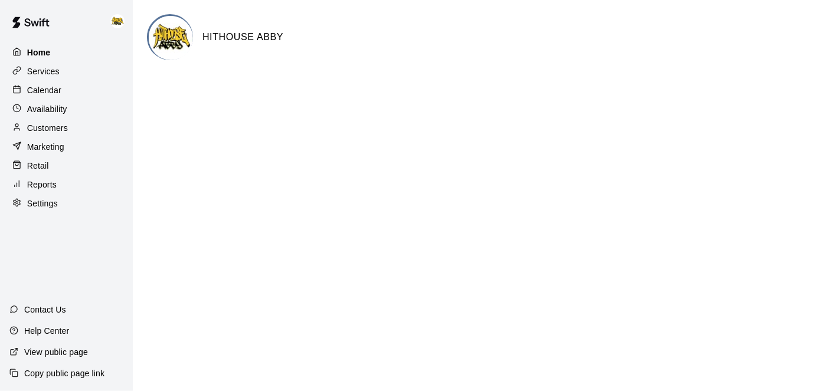
click at [40, 54] on p "Home" at bounding box center [39, 53] width 24 height 12
click at [63, 88] on div "Calendar" at bounding box center [66, 90] width 114 height 18
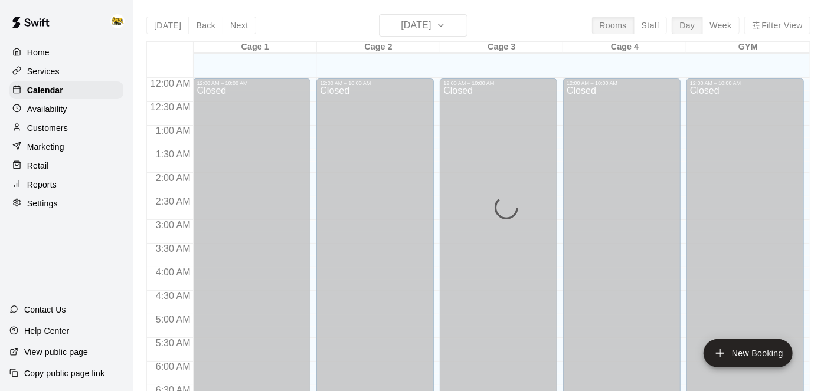
scroll to position [771, 0]
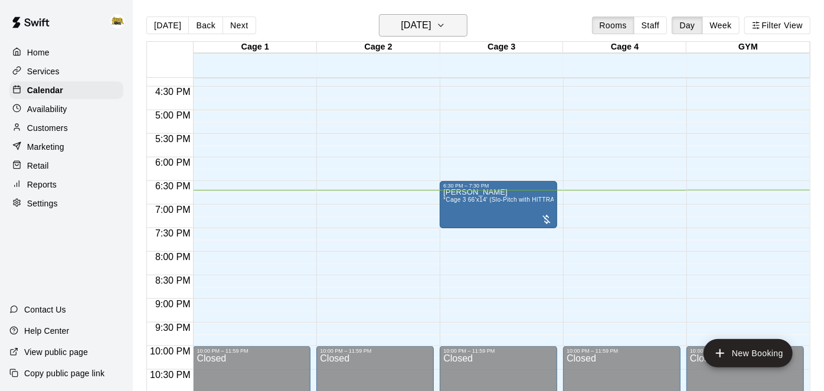
click at [446, 24] on icon "button" at bounding box center [440, 25] width 9 height 14
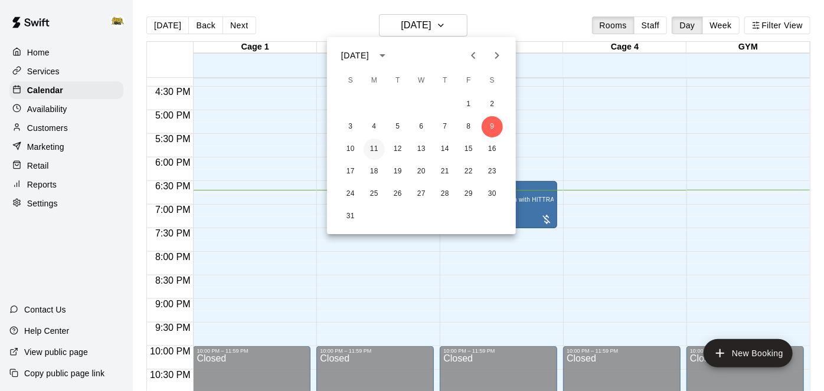
click at [377, 154] on button "11" at bounding box center [373, 149] width 21 height 21
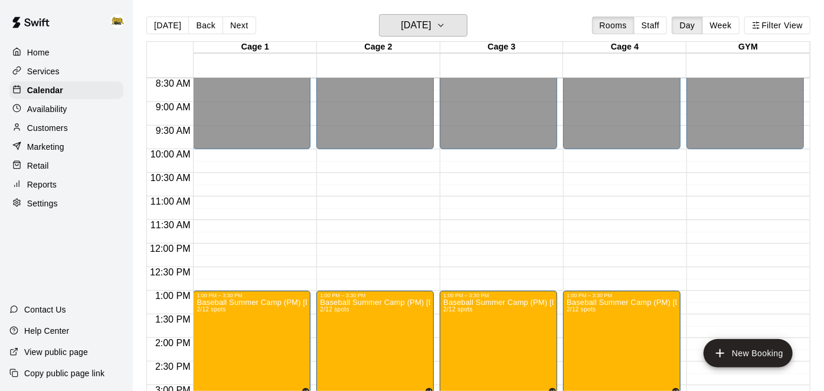
scroll to position [399, 0]
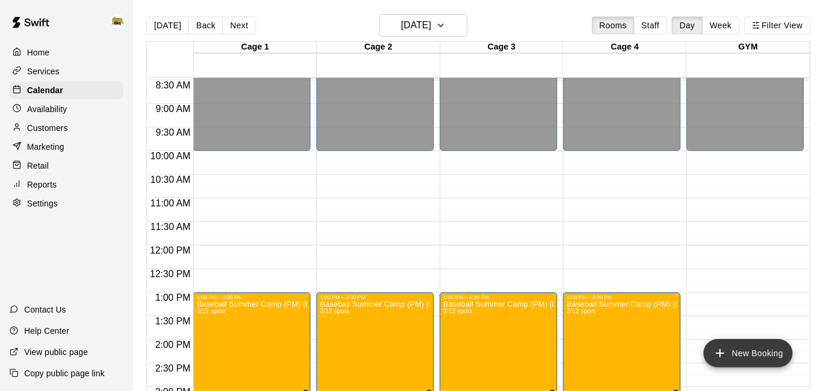
click at [718, 353] on icon "add" at bounding box center [720, 353] width 8 height 8
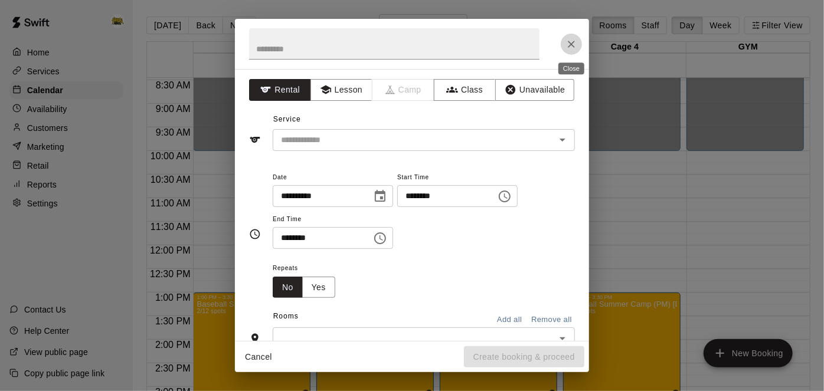
click at [574, 40] on icon "Close" at bounding box center [571, 44] width 12 height 12
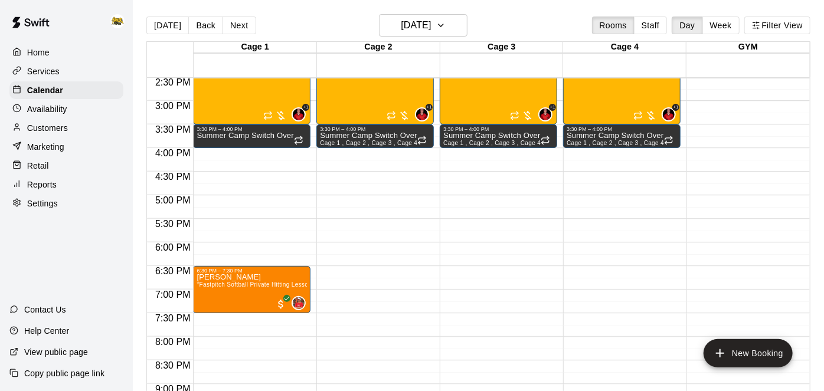
scroll to position [687, 0]
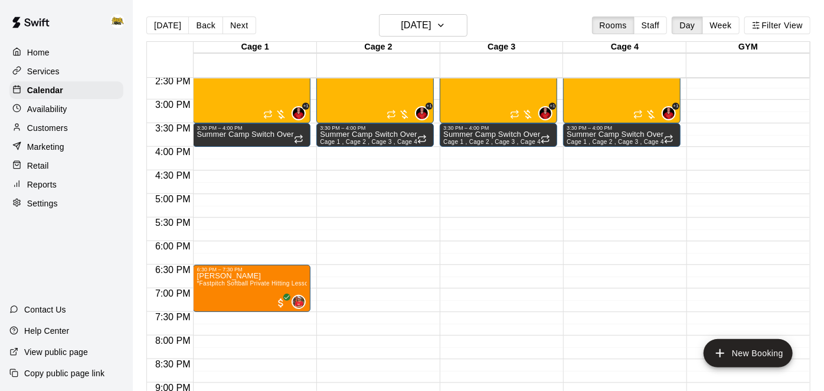
click at [42, 112] on p "Availability" at bounding box center [47, 109] width 40 height 12
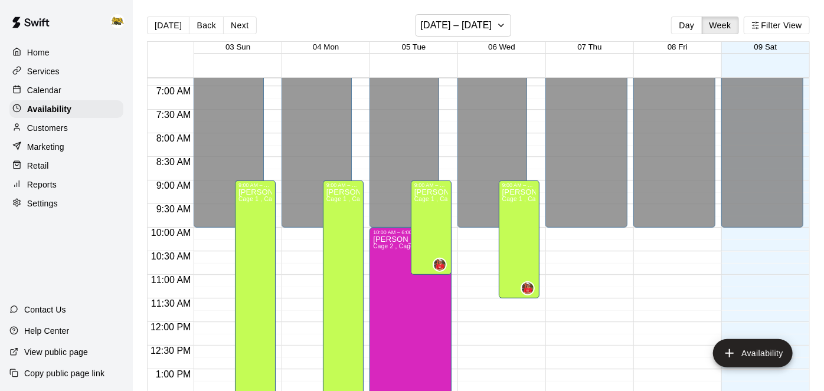
scroll to position [324, 0]
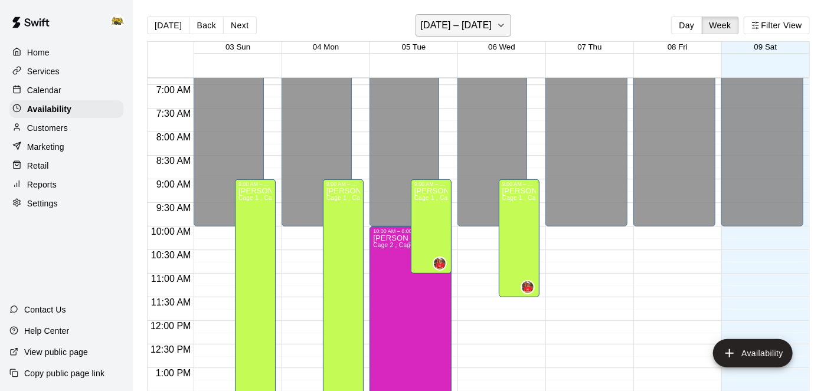
click at [498, 33] on button "[DATE] – [DATE]" at bounding box center [463, 25] width 96 height 22
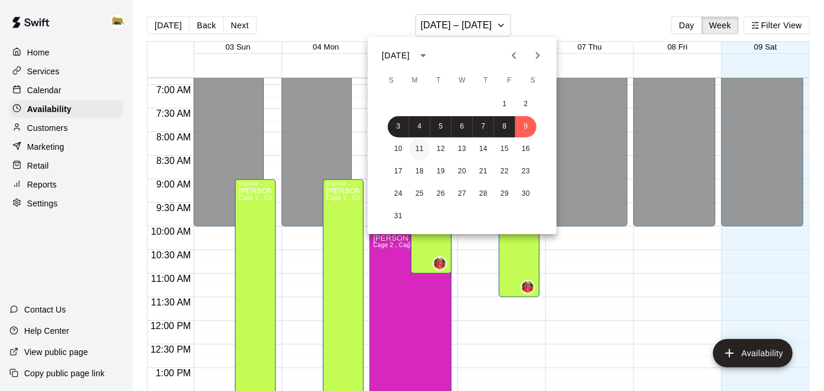
click at [416, 152] on button "11" at bounding box center [419, 149] width 21 height 21
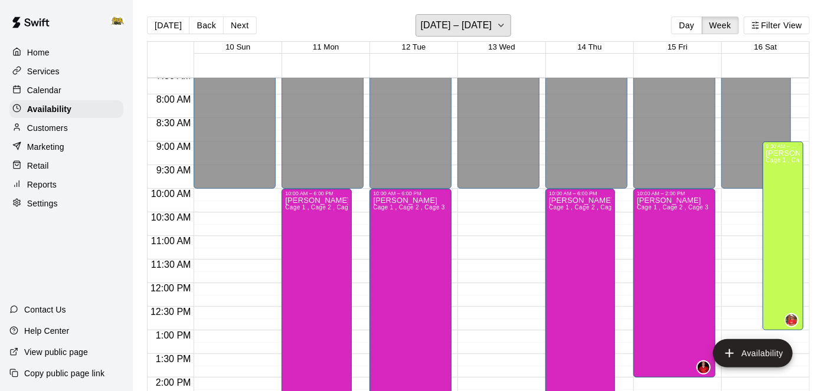
scroll to position [385, 0]
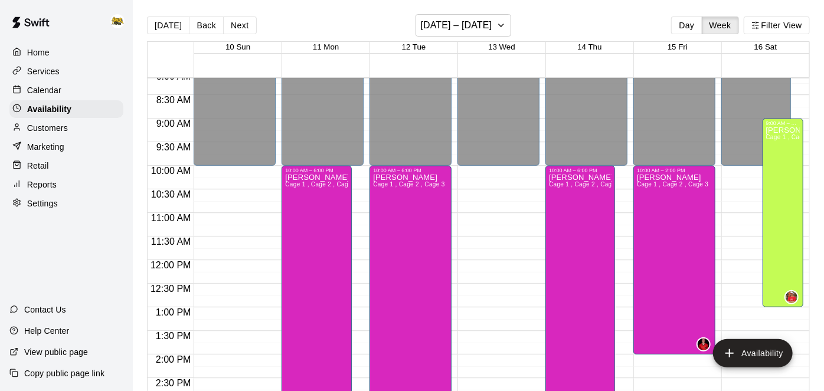
click at [50, 90] on p "Calendar" at bounding box center [44, 90] width 34 height 12
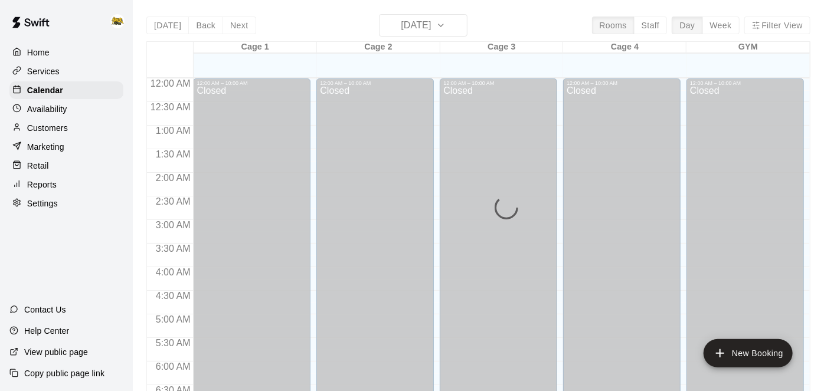
scroll to position [771, 0]
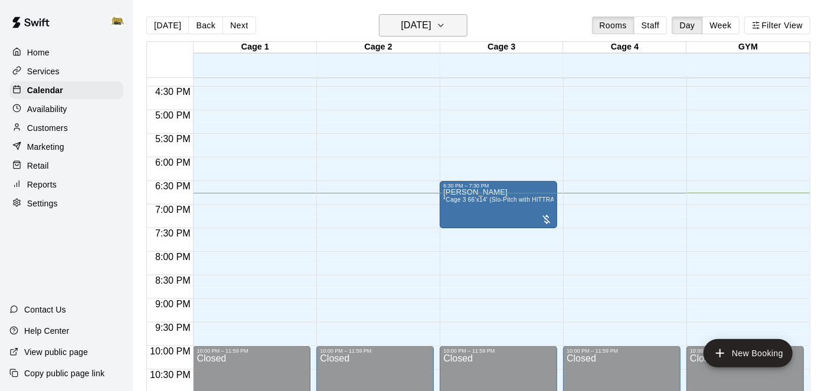
click at [446, 23] on icon "button" at bounding box center [440, 25] width 9 height 14
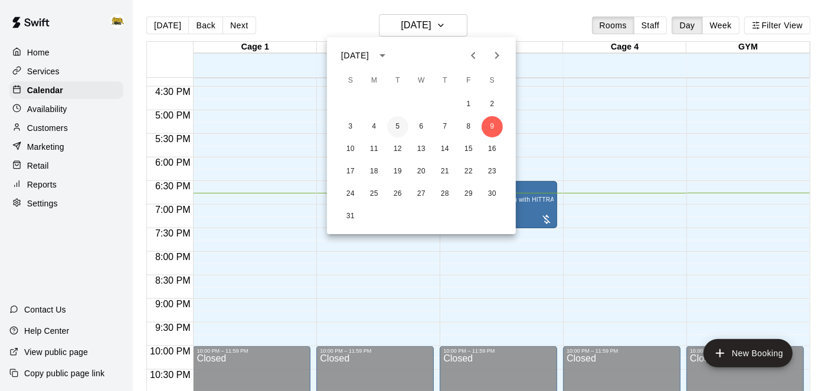
click at [403, 128] on button "5" at bounding box center [397, 126] width 21 height 21
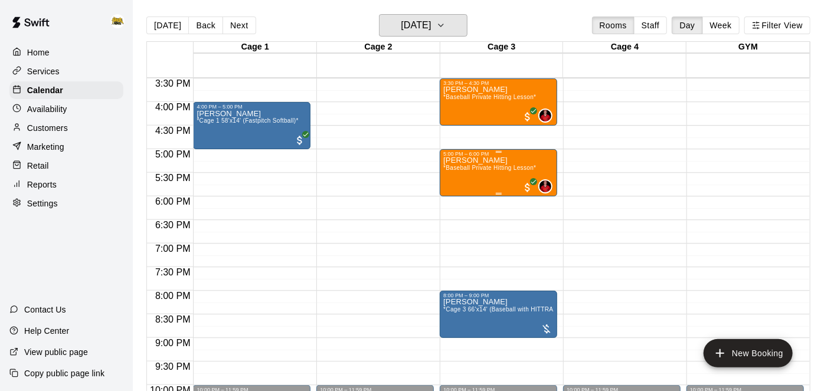
scroll to position [739, 0]
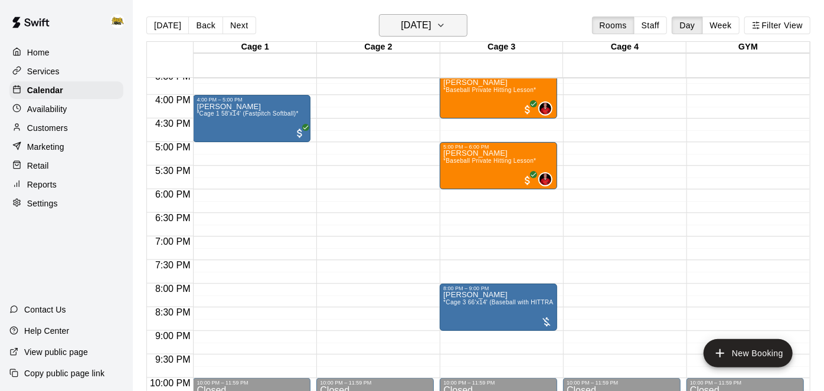
click at [431, 22] on h6 "[DATE]" at bounding box center [416, 25] width 30 height 17
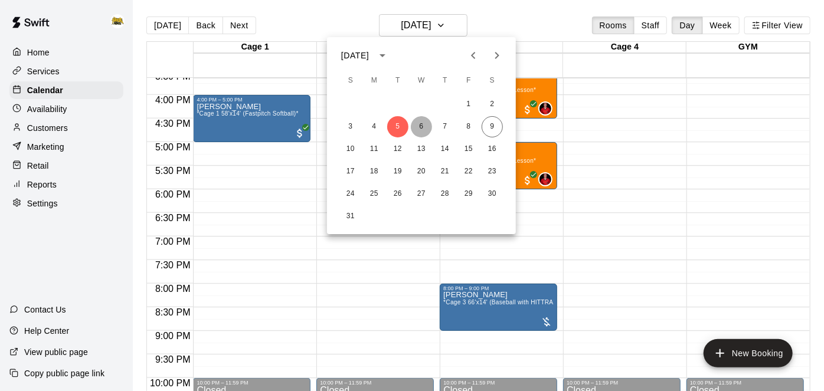
click at [424, 125] on button "6" at bounding box center [421, 126] width 21 height 21
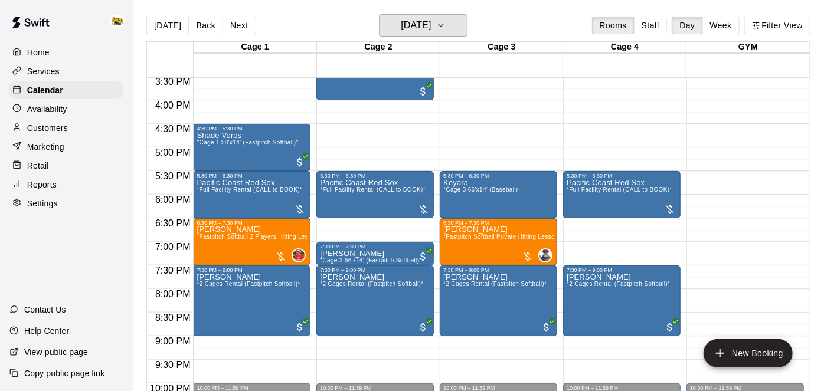
scroll to position [741, 0]
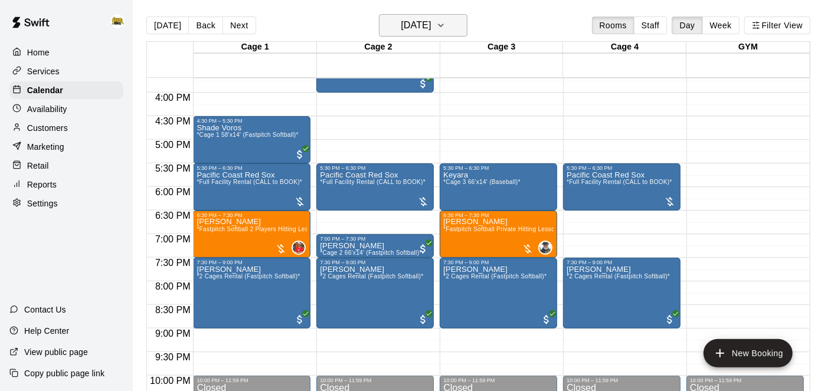
click at [419, 24] on h6 "[DATE]" at bounding box center [416, 25] width 30 height 17
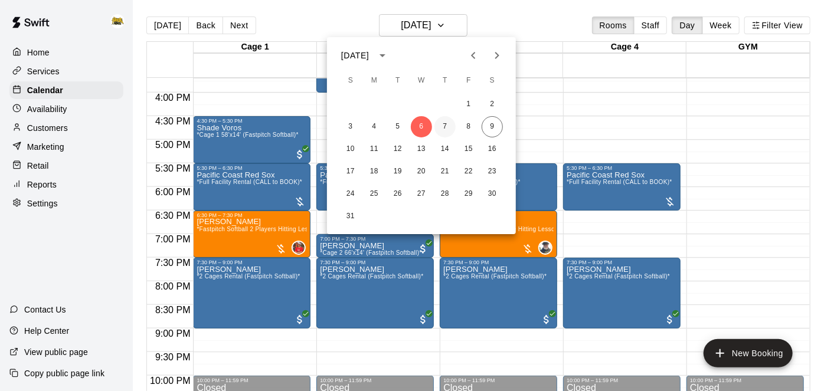
click at [445, 132] on button "7" at bounding box center [444, 126] width 21 height 21
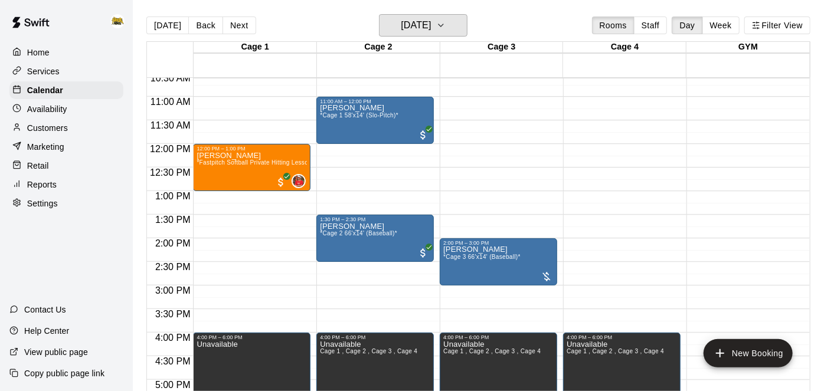
scroll to position [502, 0]
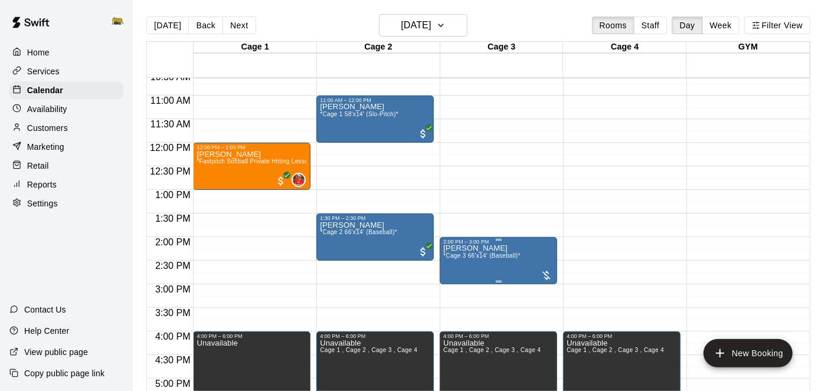
click at [502, 257] on span "*Cage 3 66'x14' (Baseball)*" at bounding box center [481, 256] width 77 height 6
click at [459, 291] on img "edit" at bounding box center [455, 293] width 14 height 14
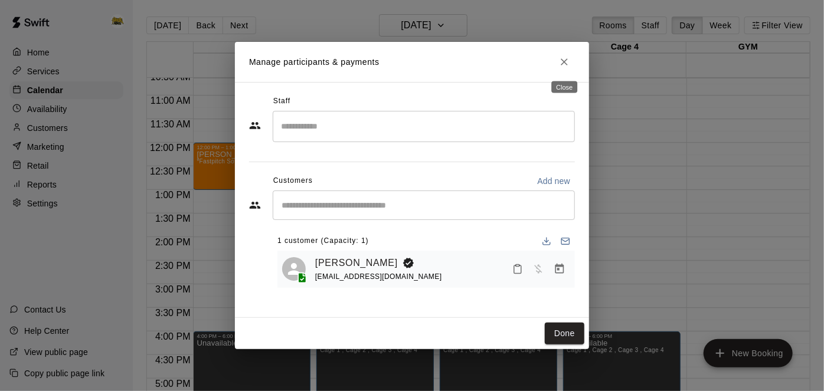
click at [568, 62] on icon "Close" at bounding box center [564, 62] width 12 height 12
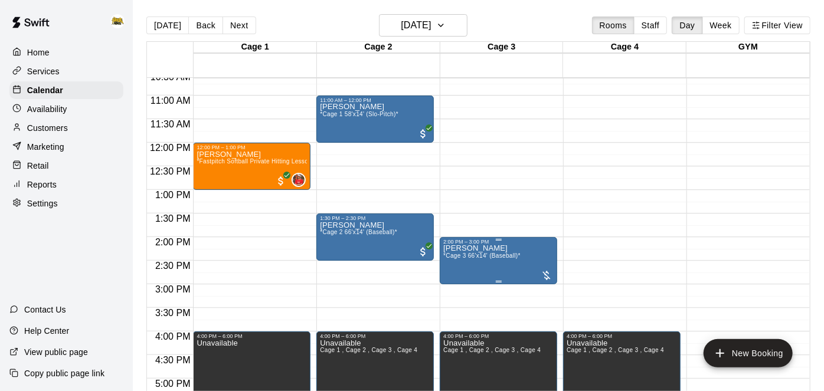
click at [486, 258] on span "*Cage 3 66'x14' (Baseball)*" at bounding box center [481, 256] width 77 height 6
click at [456, 291] on img "edit" at bounding box center [455, 293] width 14 height 14
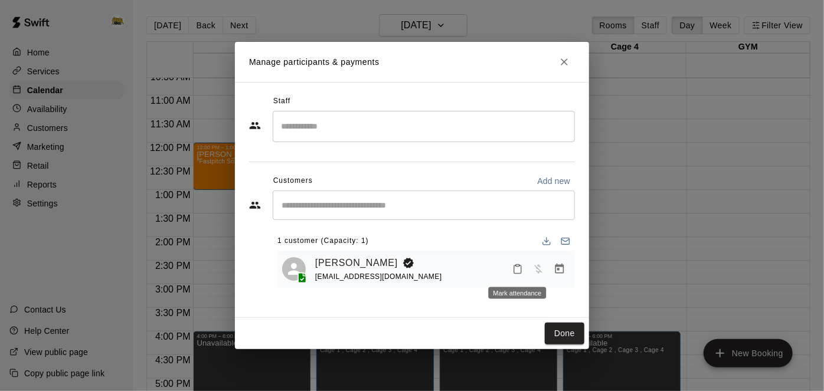
click at [520, 267] on icon "Mark attendance" at bounding box center [517, 270] width 7 height 8
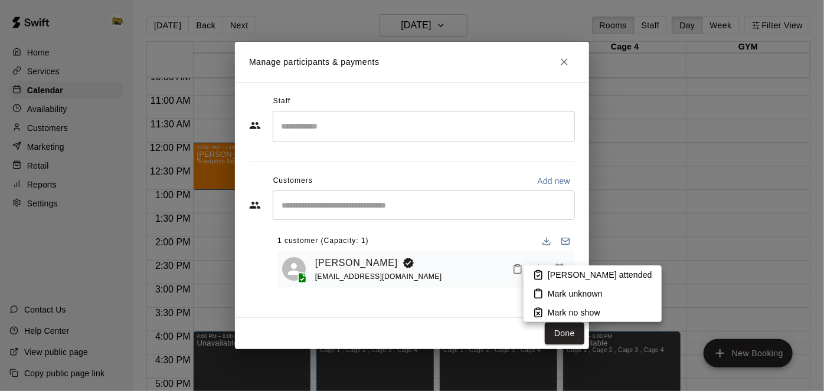
click at [540, 273] on icon at bounding box center [538, 275] width 11 height 11
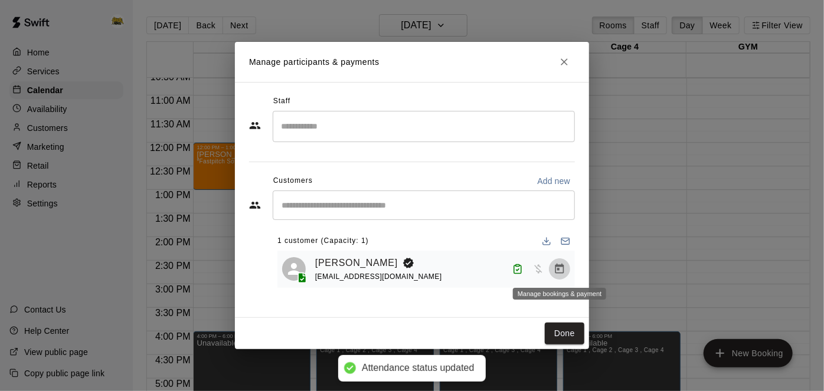
click at [559, 267] on icon "Manage bookings & payment" at bounding box center [559, 269] width 12 height 12
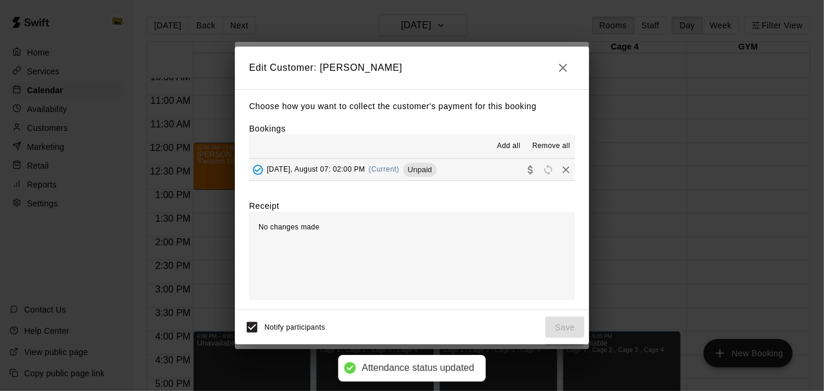
click at [501, 164] on button "[DATE], August 07: 02:00 PM (Current) Unpaid" at bounding box center [412, 170] width 326 height 22
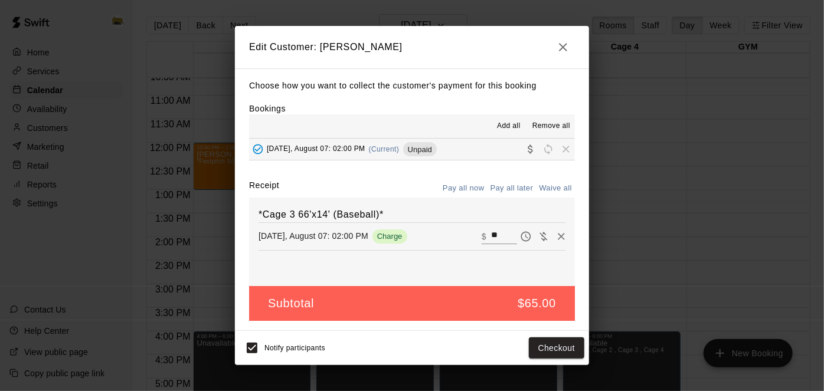
click at [505, 238] on input "**" at bounding box center [504, 236] width 26 height 15
type input "*"
type input "**"
click at [540, 342] on button "Checkout" at bounding box center [556, 349] width 55 height 22
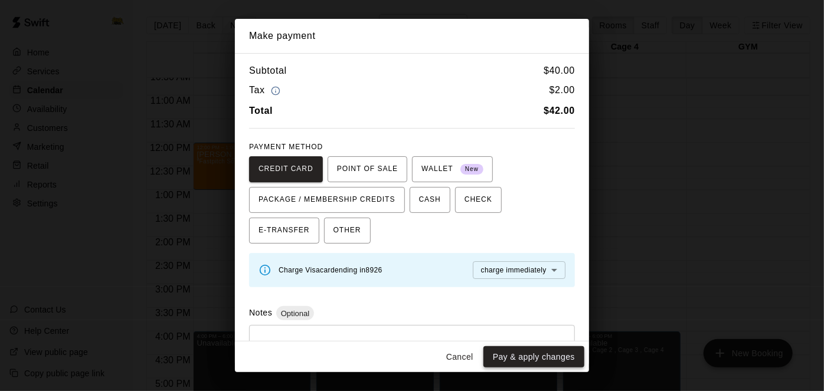
click at [530, 358] on button "Pay & apply changes" at bounding box center [533, 357] width 101 height 22
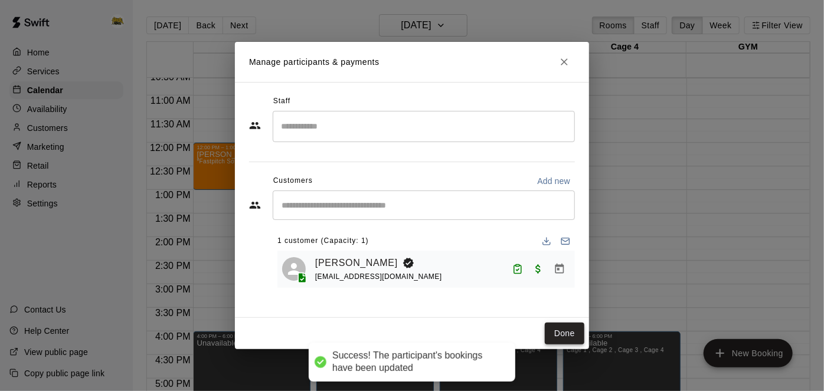
click at [557, 332] on button "Done" at bounding box center [565, 334] width 40 height 22
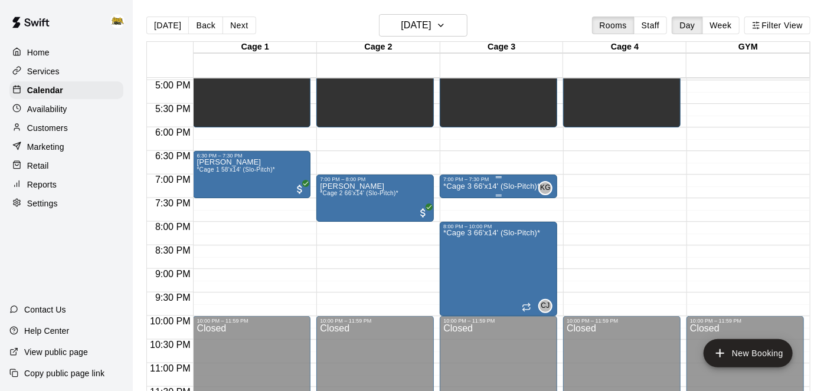
scroll to position [806, 0]
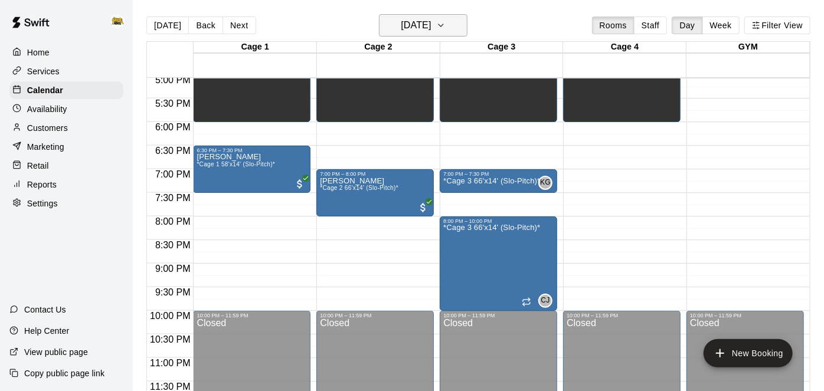
click at [421, 22] on h6 "[DATE]" at bounding box center [416, 25] width 30 height 17
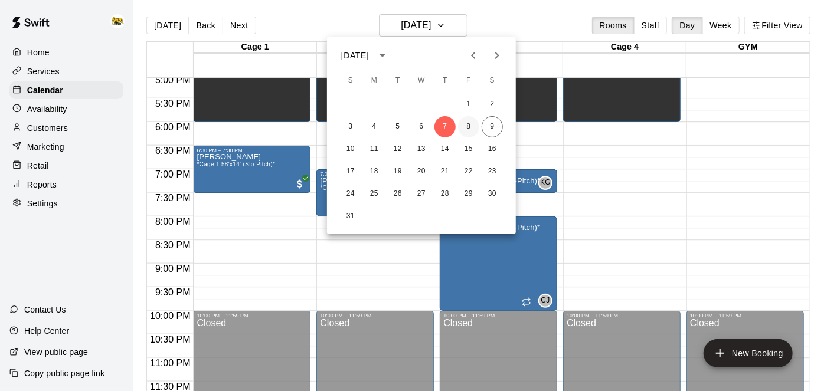
click at [465, 128] on button "8" at bounding box center [468, 126] width 21 height 21
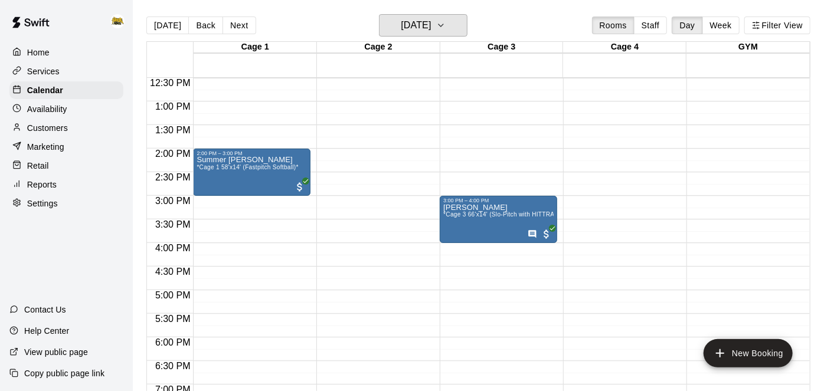
scroll to position [605, 0]
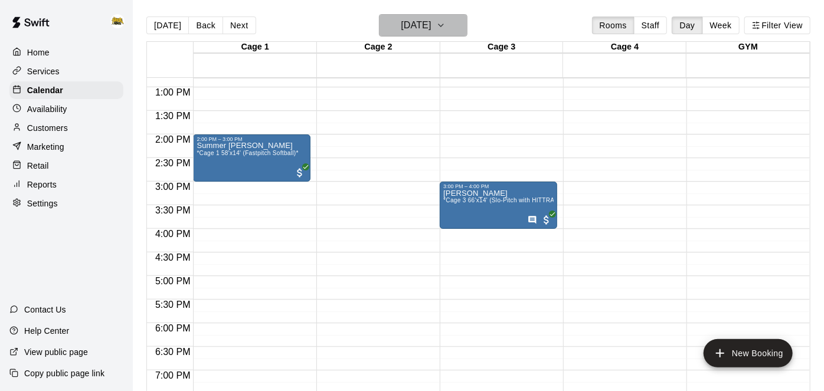
click at [446, 28] on icon "button" at bounding box center [440, 25] width 9 height 14
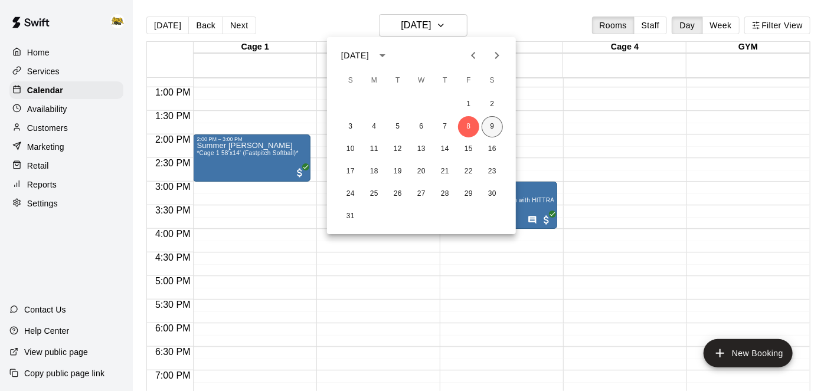
click at [499, 124] on button "9" at bounding box center [491, 126] width 21 height 21
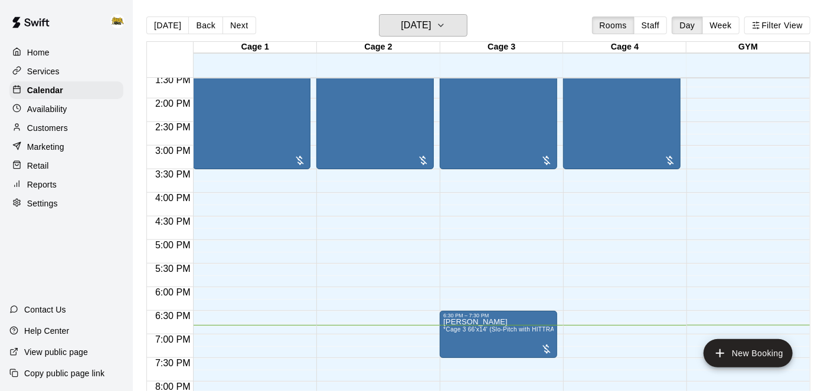
scroll to position [710, 0]
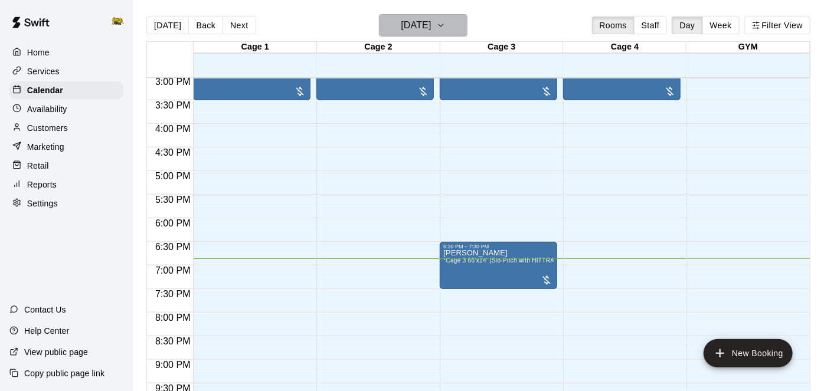
click at [431, 24] on h6 "[DATE]" at bounding box center [416, 25] width 30 height 17
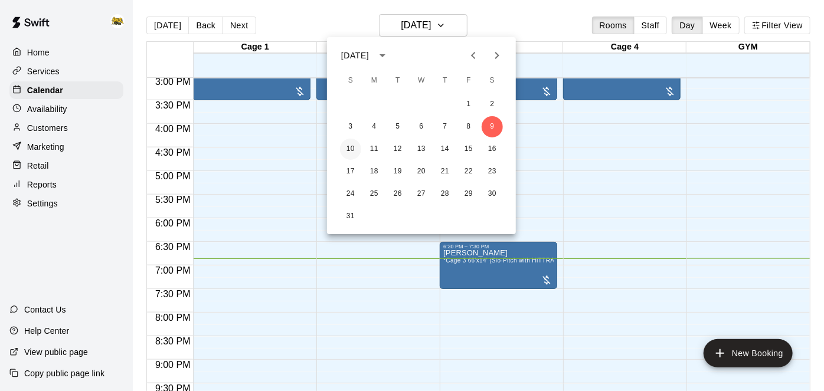
click at [354, 150] on button "10" at bounding box center [350, 149] width 21 height 21
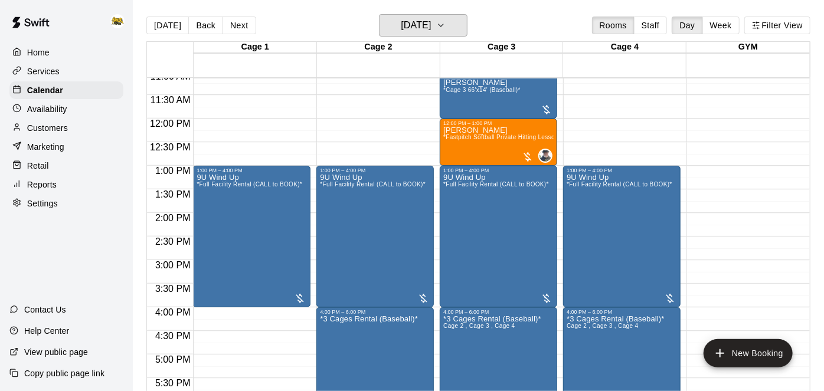
scroll to position [532, 0]
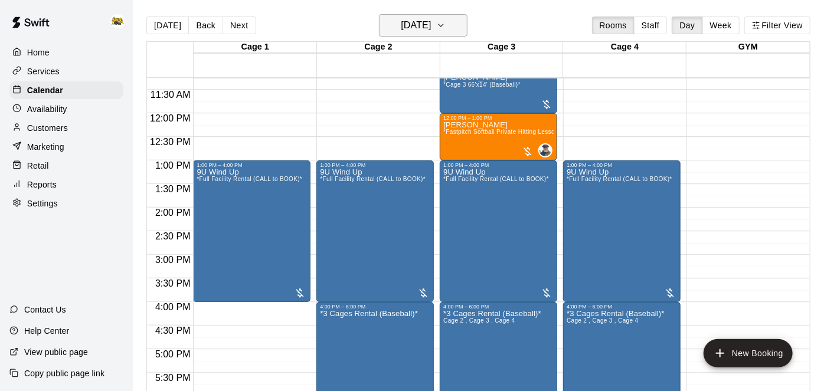
click at [446, 30] on icon "button" at bounding box center [440, 25] width 9 height 14
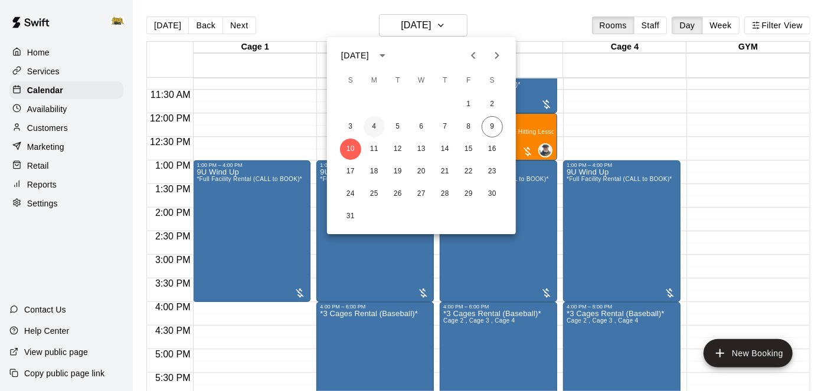
click at [374, 132] on button "4" at bounding box center [373, 126] width 21 height 21
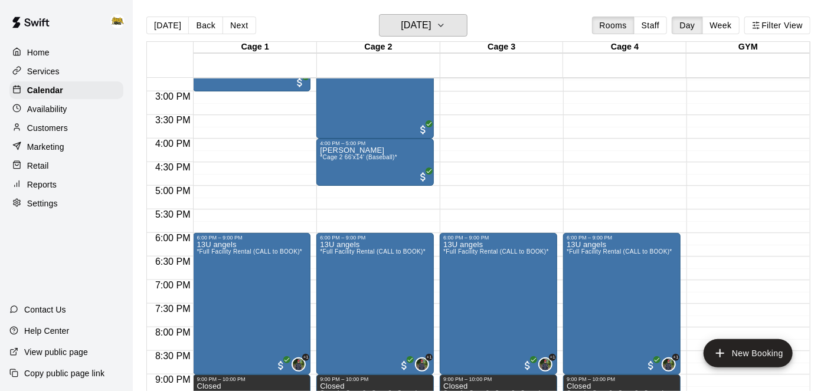
scroll to position [696, 0]
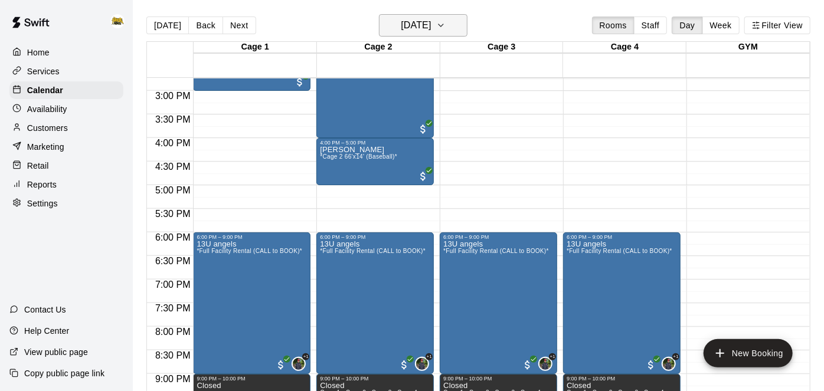
click at [414, 31] on h6 "[DATE]" at bounding box center [416, 25] width 30 height 17
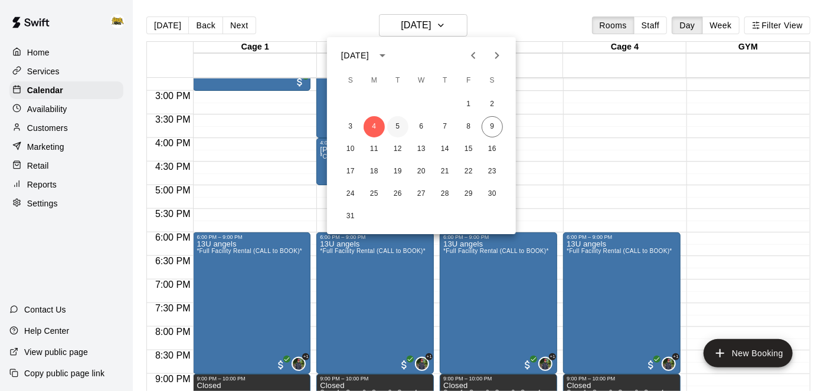
click at [405, 125] on button "5" at bounding box center [397, 126] width 21 height 21
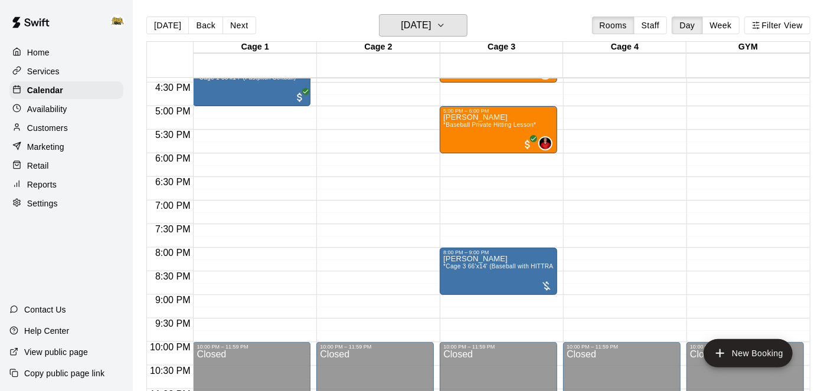
scroll to position [774, 0]
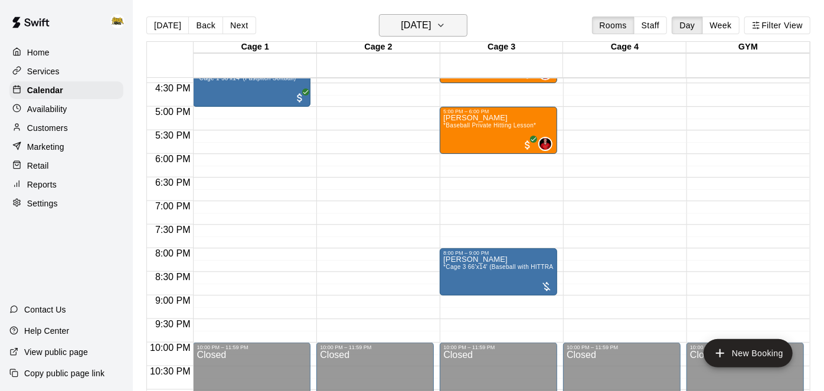
click at [403, 25] on h6 "[DATE]" at bounding box center [416, 25] width 30 height 17
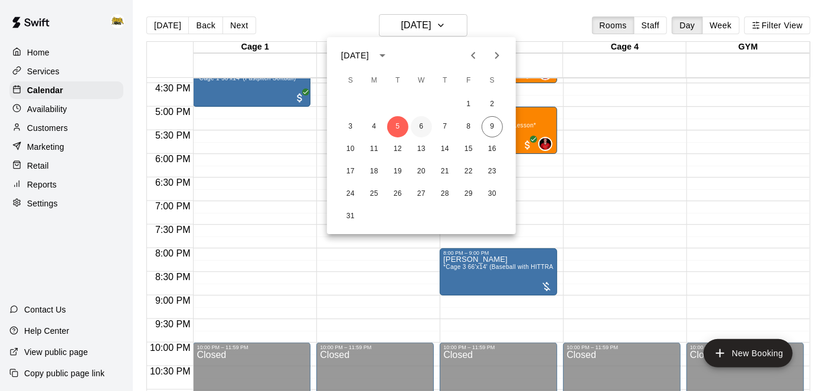
click at [419, 122] on button "6" at bounding box center [421, 126] width 21 height 21
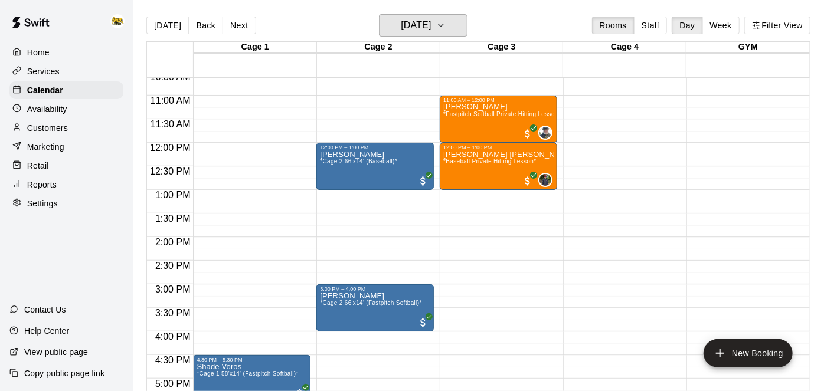
scroll to position [505, 0]
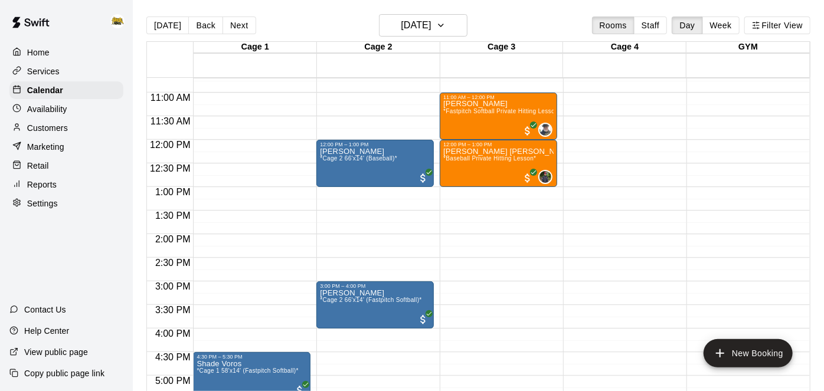
click at [50, 71] on p "Services" at bounding box center [43, 71] width 32 height 12
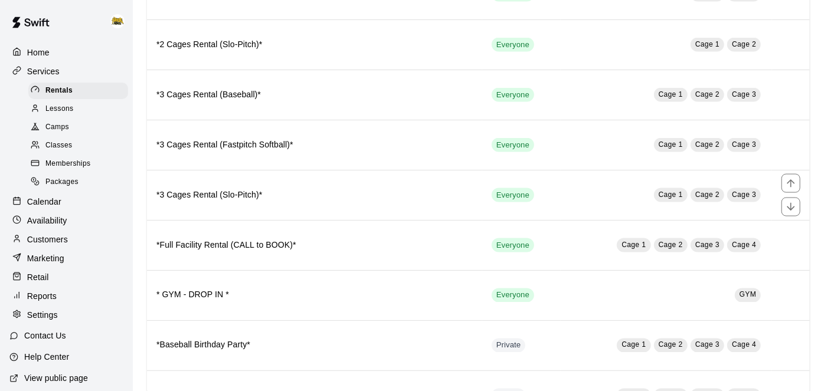
scroll to position [850, 0]
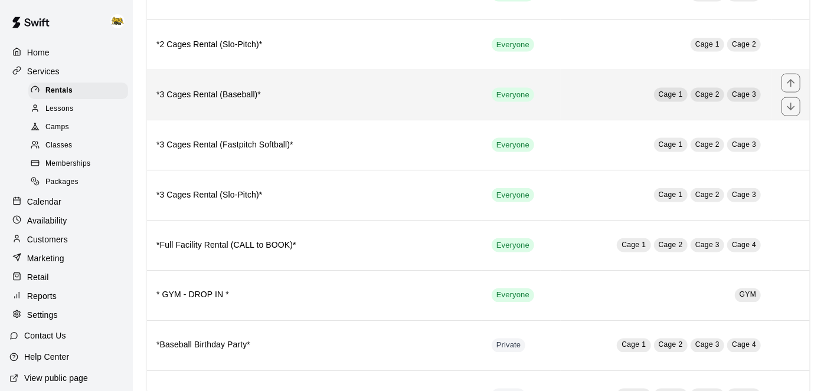
click at [339, 90] on th "*3 Cages Rental (Baseball)*" at bounding box center [314, 95] width 335 height 50
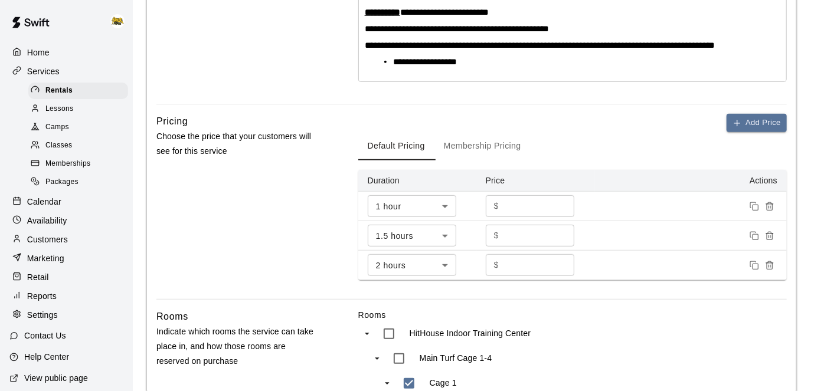
scroll to position [319, 0]
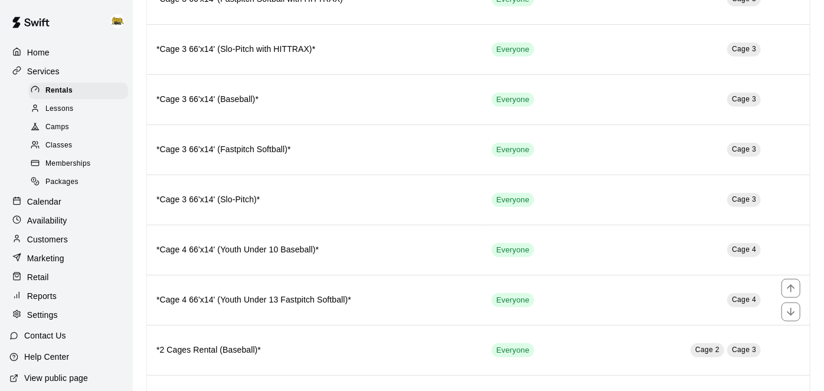
scroll to position [440, 0]
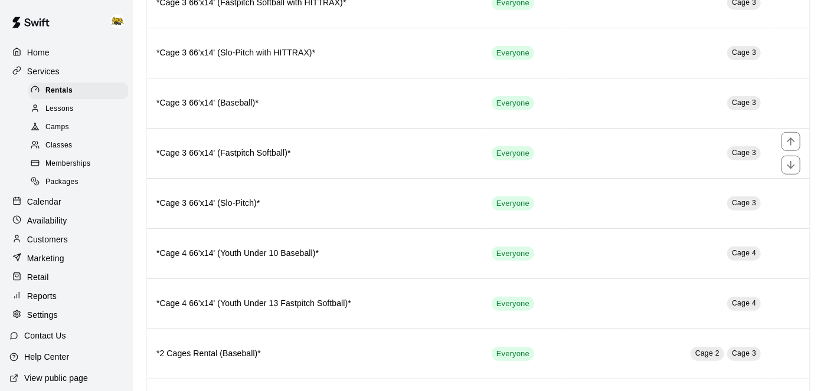
click at [303, 159] on th "*Cage 3 66'x14' (Fastpitch Softball)*" at bounding box center [314, 153] width 335 height 50
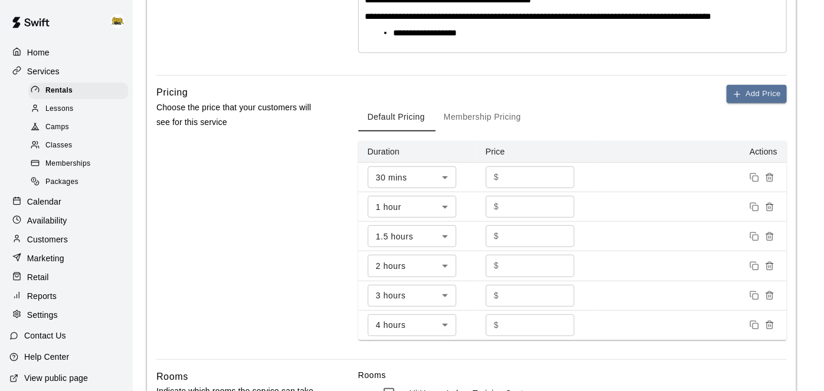
scroll to position [327, 0]
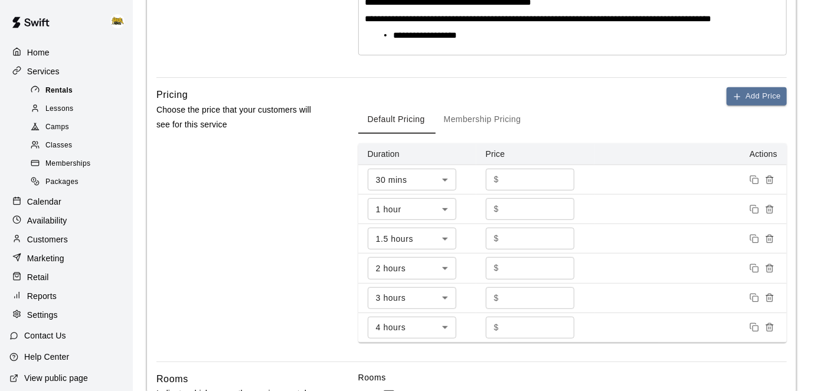
click at [103, 93] on div "Rentals" at bounding box center [78, 91] width 100 height 17
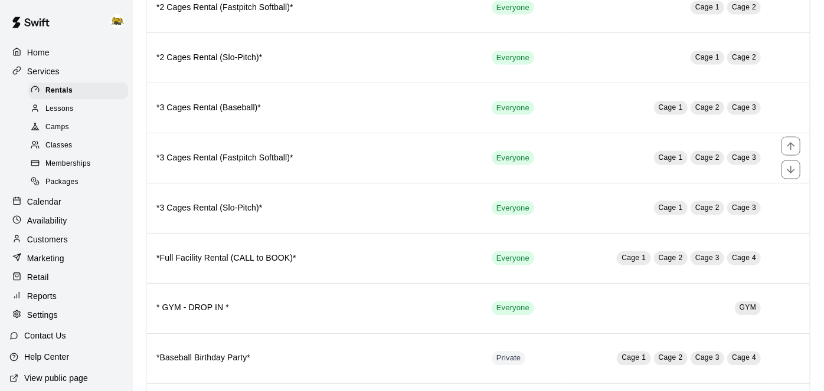
scroll to position [831, 0]
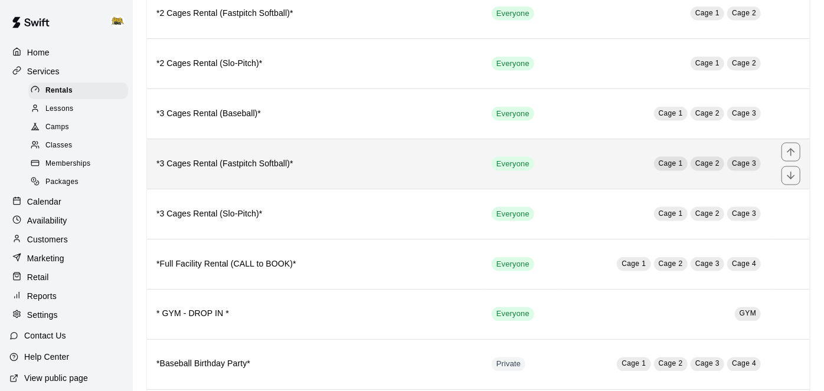
click at [348, 158] on h6 "*3 Cages Rental (Fastpitch Softball)*" at bounding box center [314, 164] width 316 height 13
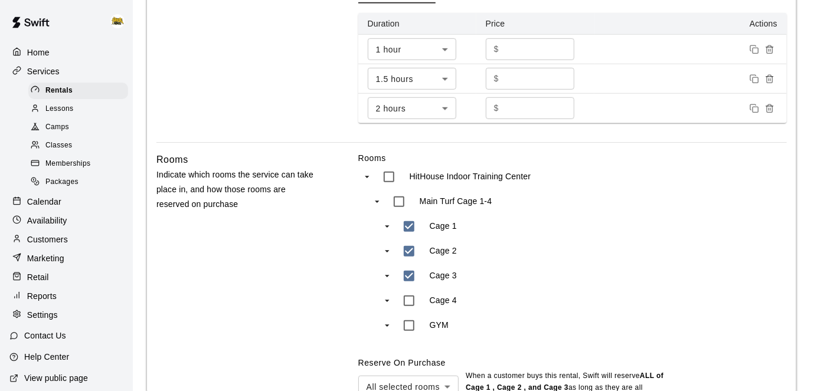
scroll to position [469, 0]
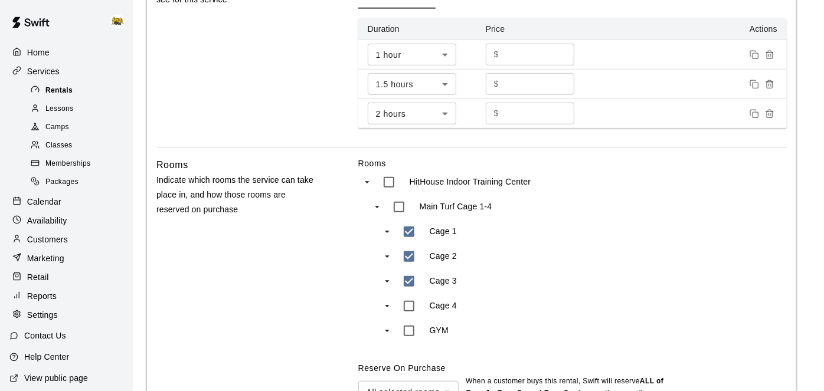
click at [71, 92] on div "Rentals" at bounding box center [78, 91] width 100 height 17
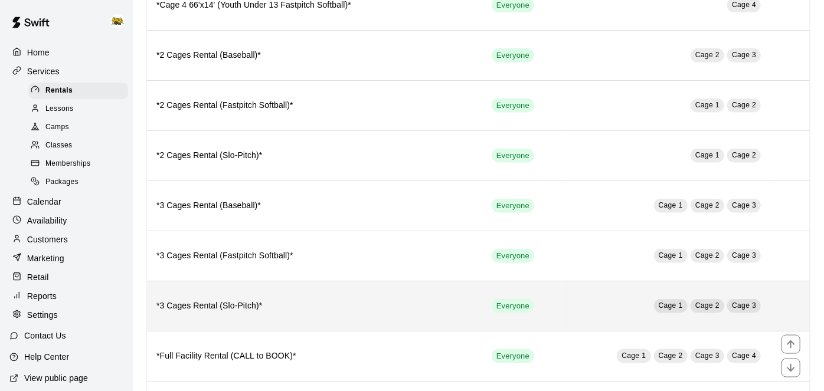
scroll to position [788, 0]
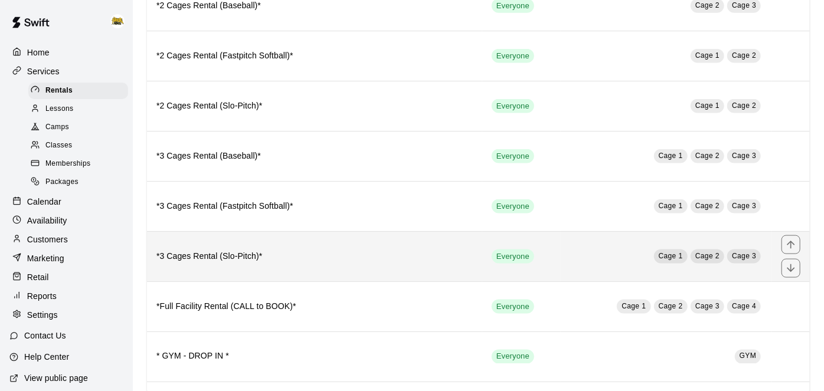
click at [293, 231] on th "*3 Cages Rental (Slo-Pitch)*" at bounding box center [314, 256] width 335 height 50
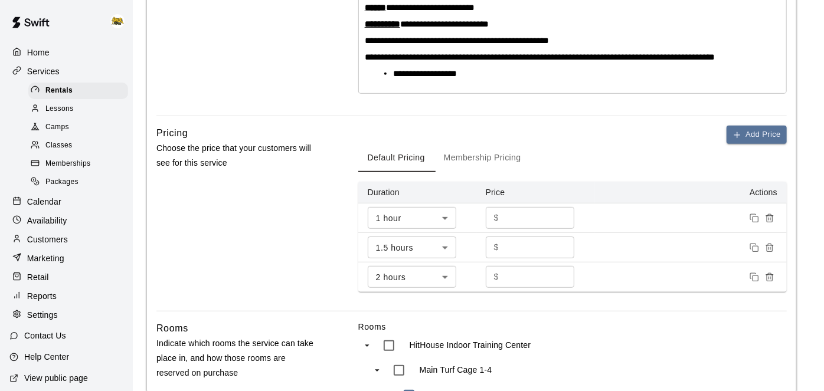
scroll to position [306, 0]
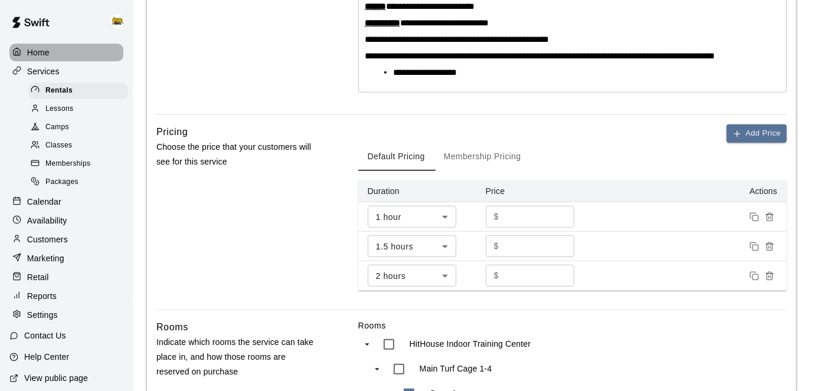
click at [39, 55] on p "Home" at bounding box center [38, 53] width 22 height 12
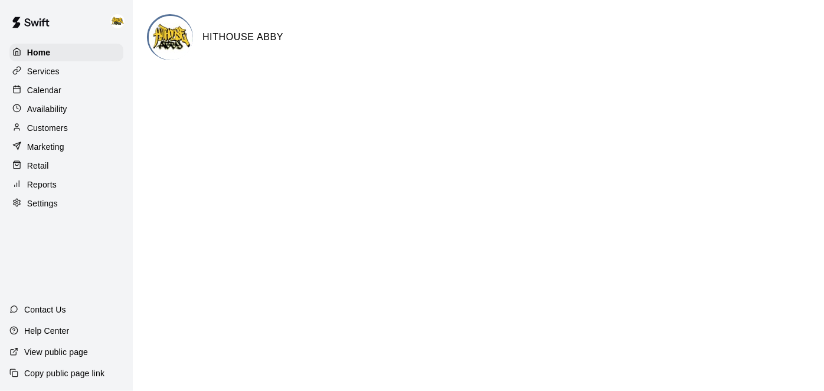
click at [38, 91] on p "Calendar" at bounding box center [44, 90] width 34 height 12
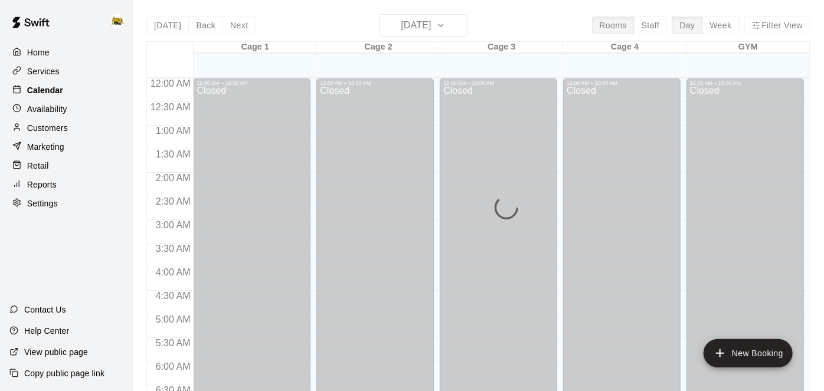
scroll to position [771, 0]
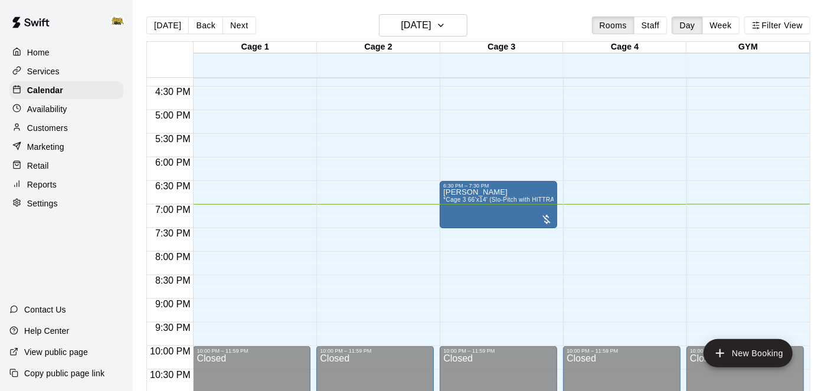
click at [39, 57] on p "Home" at bounding box center [38, 53] width 22 height 12
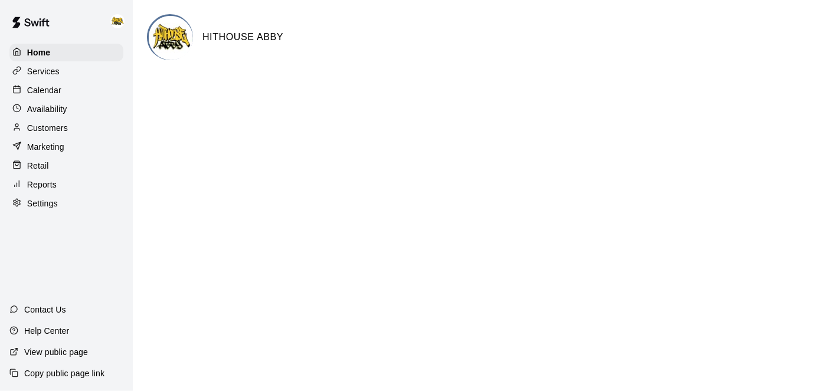
click at [67, 91] on div "Calendar" at bounding box center [66, 90] width 114 height 18
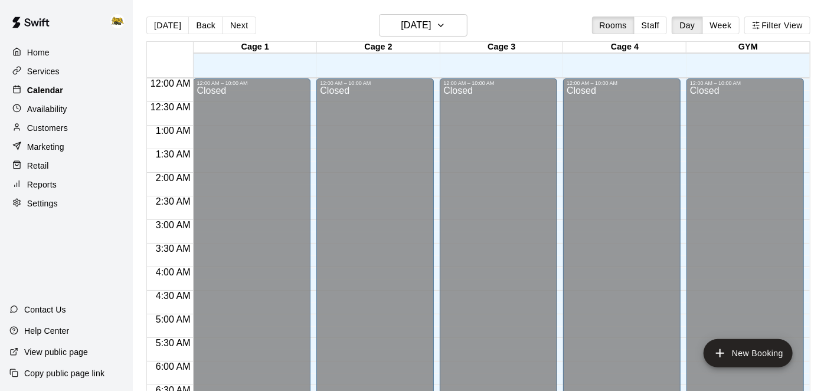
scroll to position [771, 0]
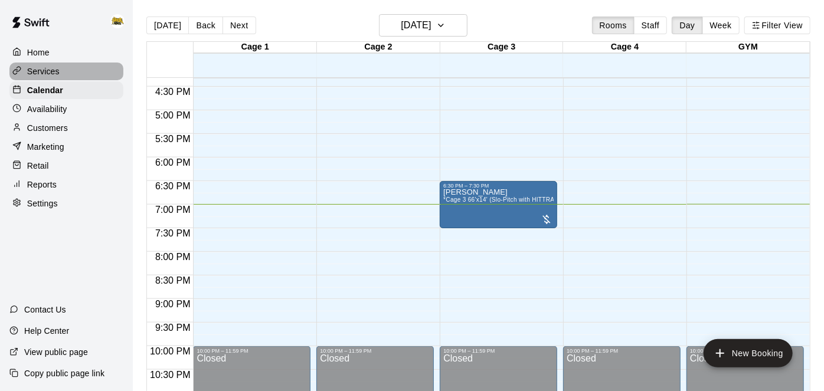
click at [45, 77] on p "Services" at bounding box center [43, 71] width 32 height 12
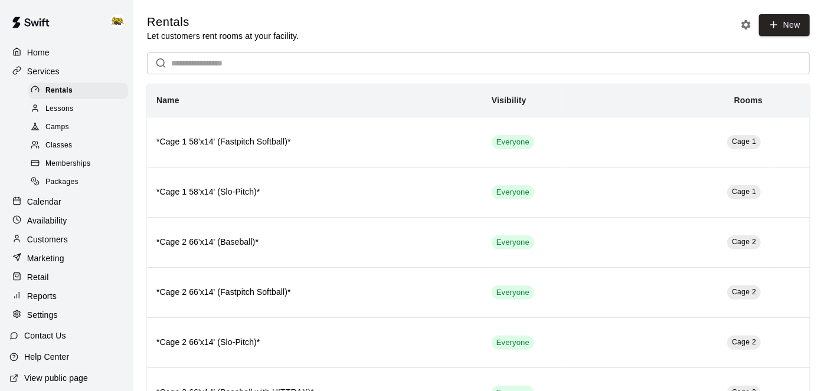
click at [68, 149] on span "Classes" at bounding box center [58, 146] width 27 height 12
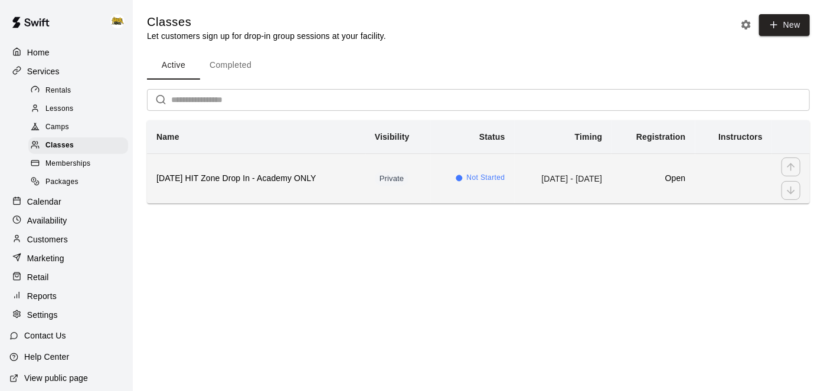
click at [722, 181] on td "simple table" at bounding box center [733, 178] width 77 height 50
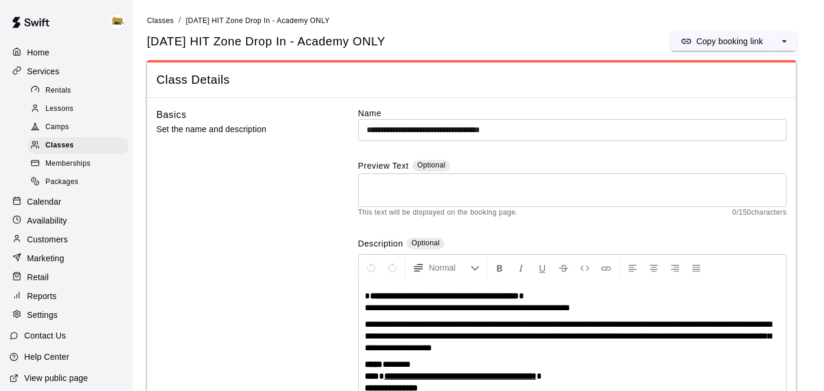
scroll to position [78, 0]
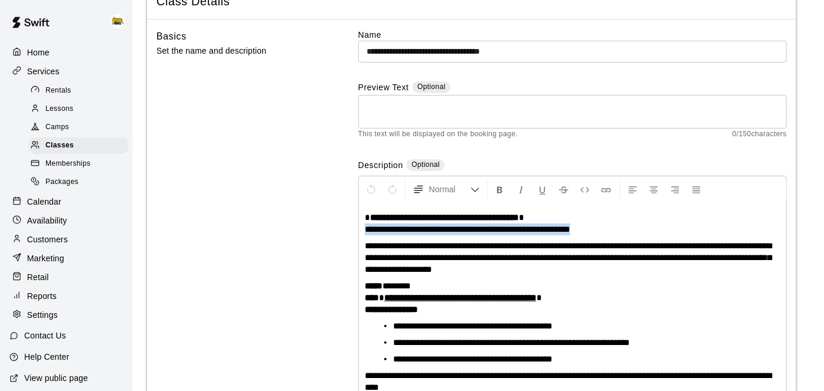
drag, startPoint x: 620, startPoint y: 227, endPoint x: 325, endPoint y: 227, distance: 294.4
click at [325, 227] on div "**********" at bounding box center [471, 227] width 630 height 397
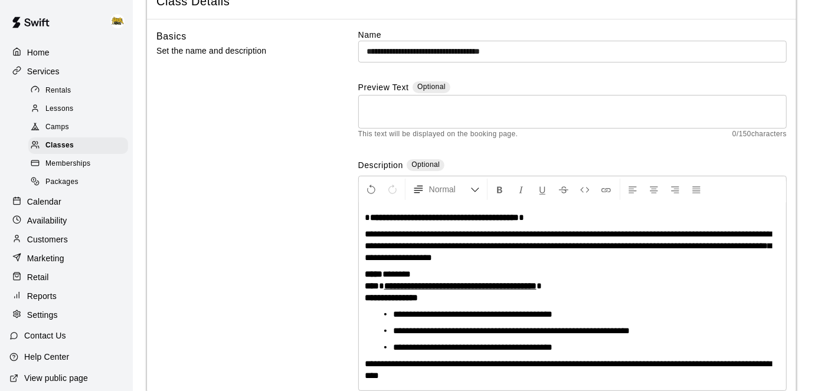
click at [500, 244] on span "**********" at bounding box center [568, 246] width 407 height 32
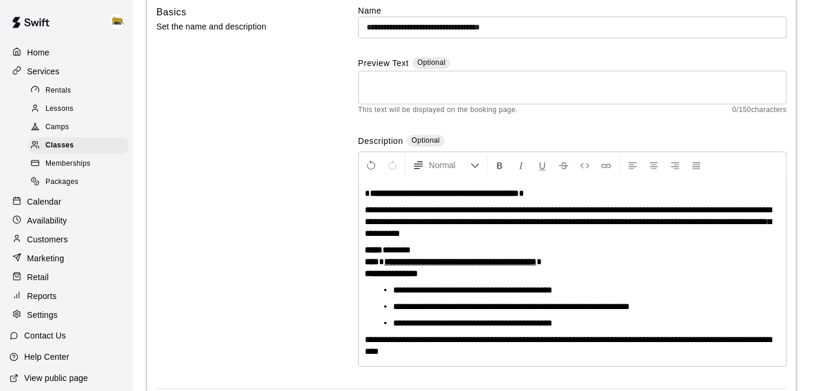
scroll to position [111, 0]
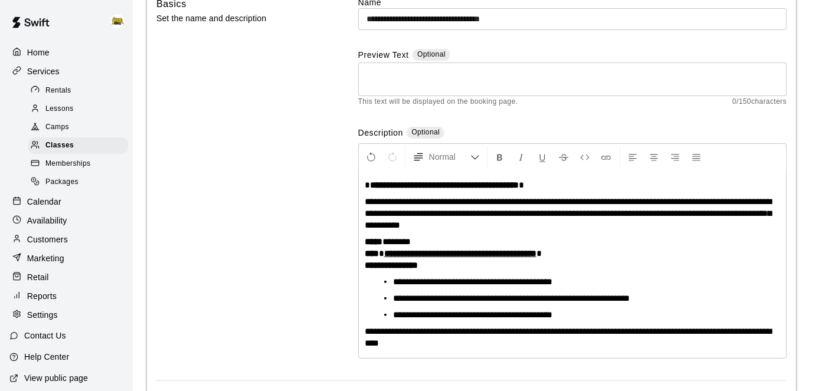
click at [542, 253] on span at bounding box center [538, 253] width 5 height 9
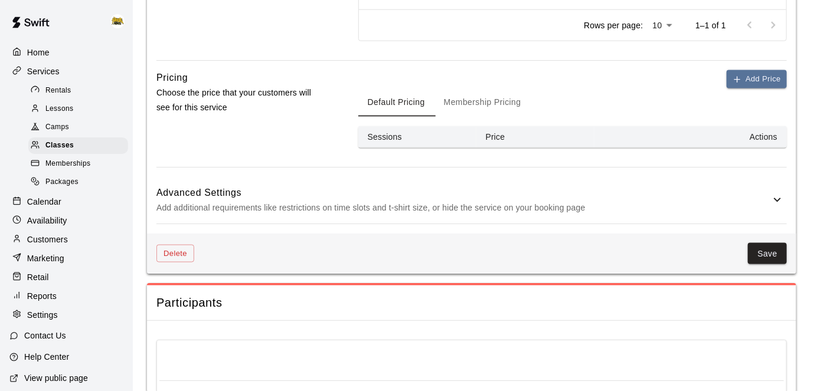
scroll to position [787, 0]
click at [775, 252] on button "Save" at bounding box center [767, 254] width 39 height 22
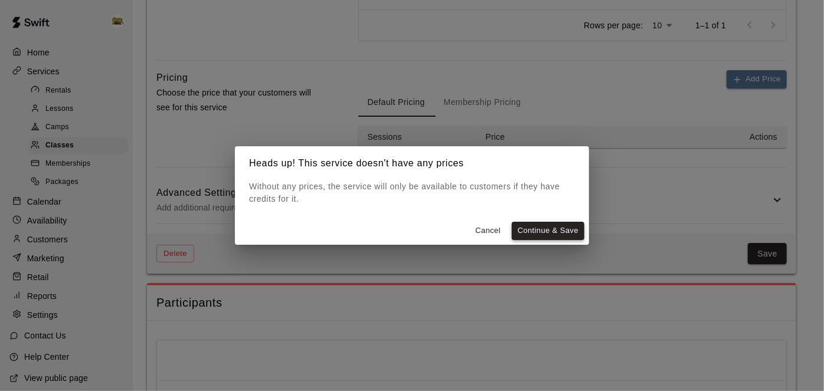
click at [560, 232] on button "Continue & Save" at bounding box center [548, 231] width 73 height 18
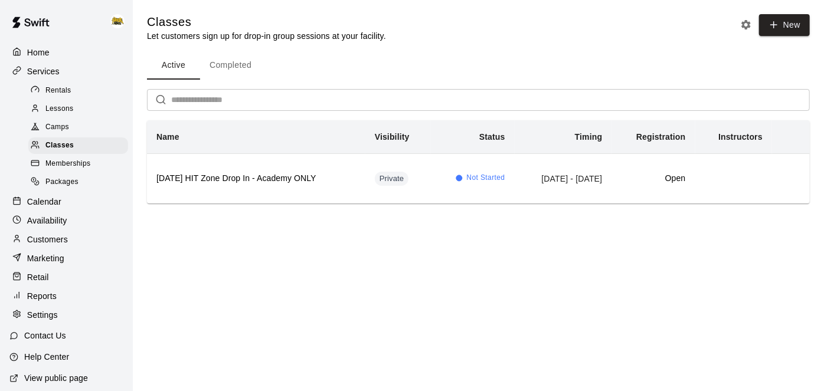
click at [41, 204] on p "Calendar" at bounding box center [44, 202] width 34 height 12
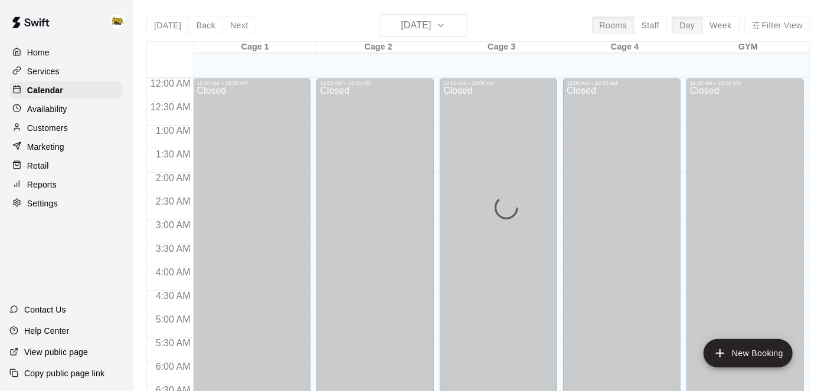
scroll to position [771, 0]
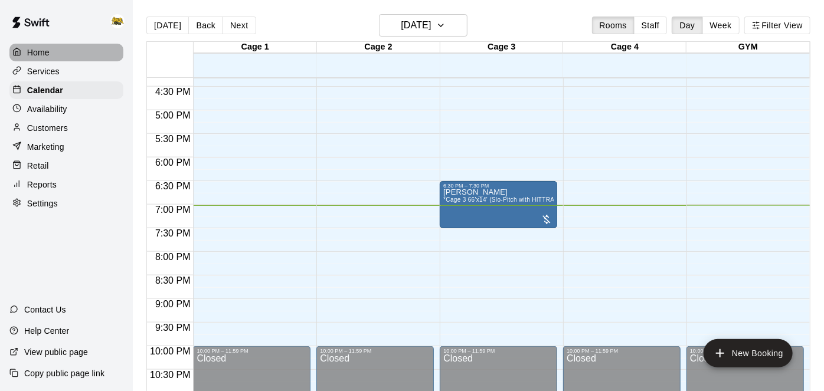
click at [44, 52] on p "Home" at bounding box center [38, 53] width 22 height 12
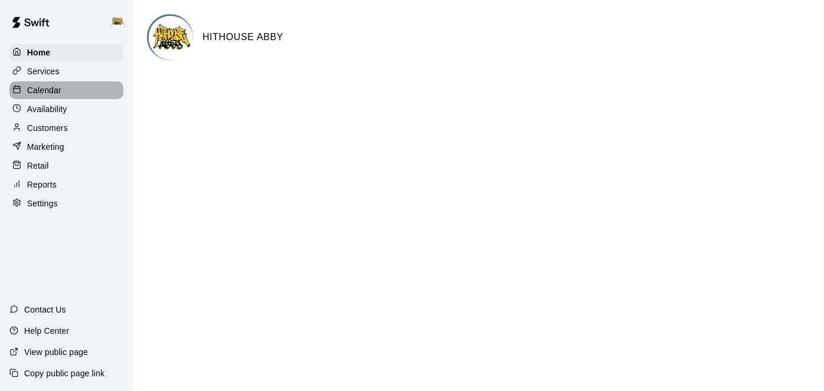
click at [42, 93] on p "Calendar" at bounding box center [44, 90] width 34 height 12
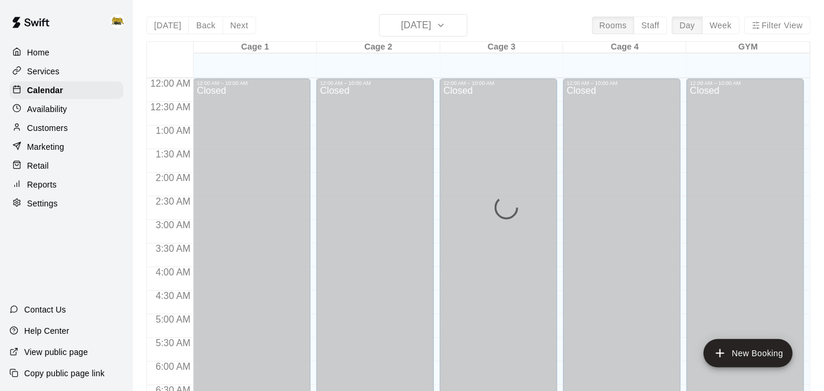
scroll to position [771, 0]
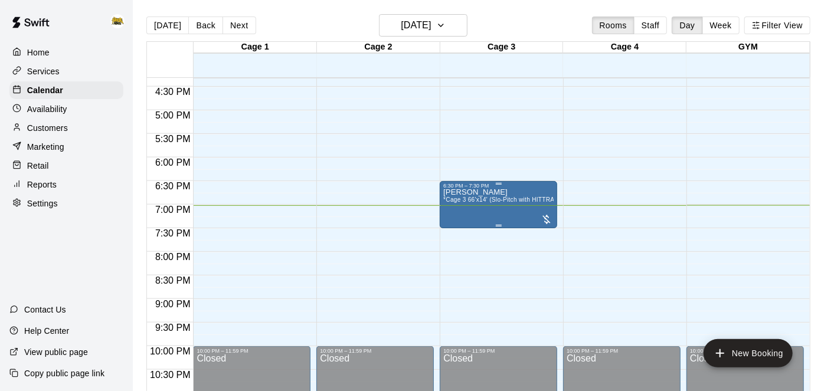
click at [519, 196] on span "*Cage 3 66'x14' (Slo-Pitch with HITTRAX)*" at bounding box center [503, 199] width 120 height 6
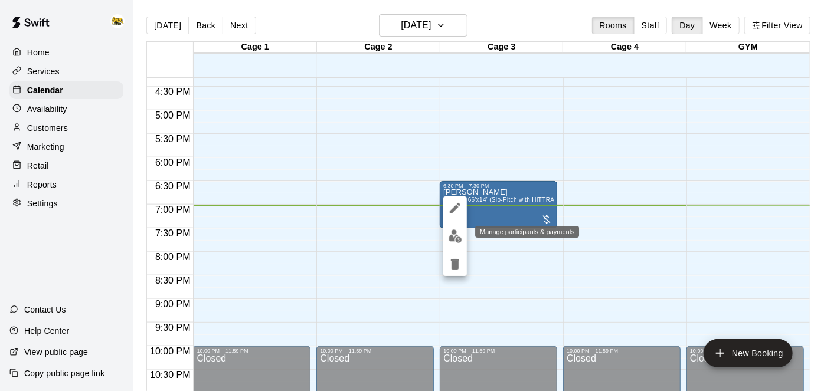
click at [456, 237] on img "edit" at bounding box center [455, 237] width 14 height 14
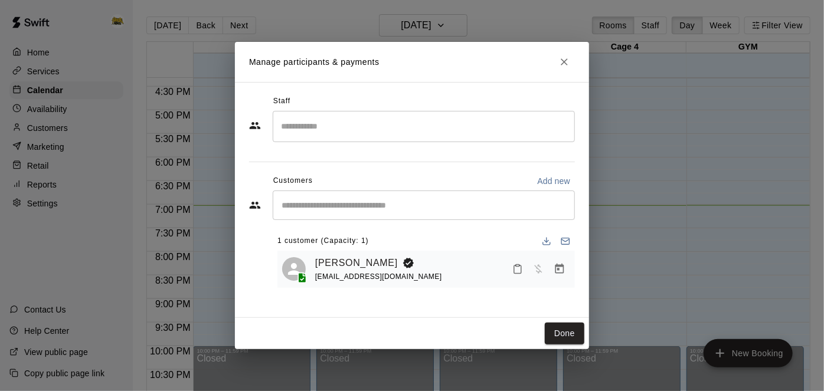
click at [520, 270] on icon "Mark attendance" at bounding box center [517, 269] width 11 height 11
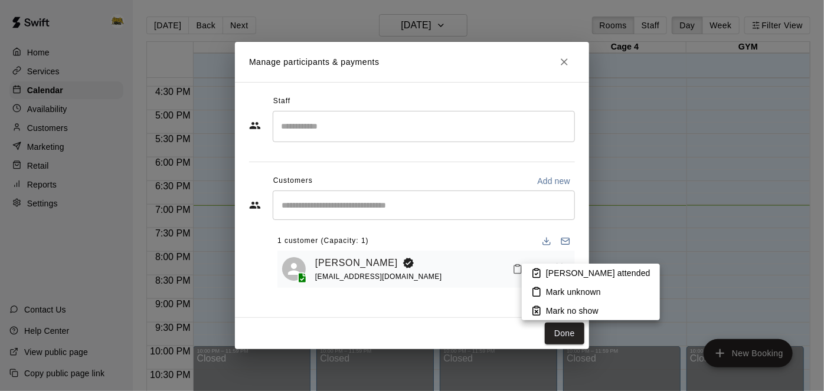
click at [537, 274] on icon at bounding box center [536, 274] width 3 height 2
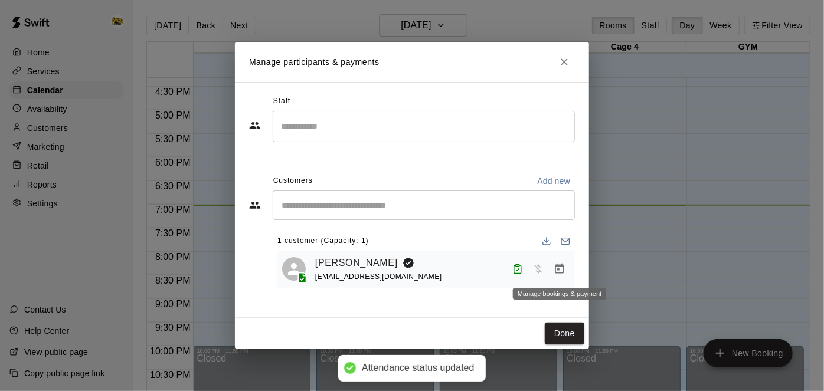
click at [558, 272] on icon "Manage bookings & payment" at bounding box center [559, 269] width 12 height 12
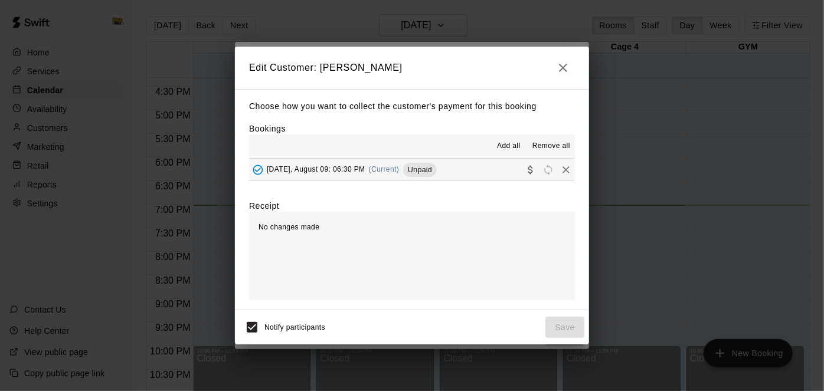
click at [499, 173] on button "[DATE], August 09: 06:30 PM (Current) Unpaid" at bounding box center [412, 170] width 326 height 22
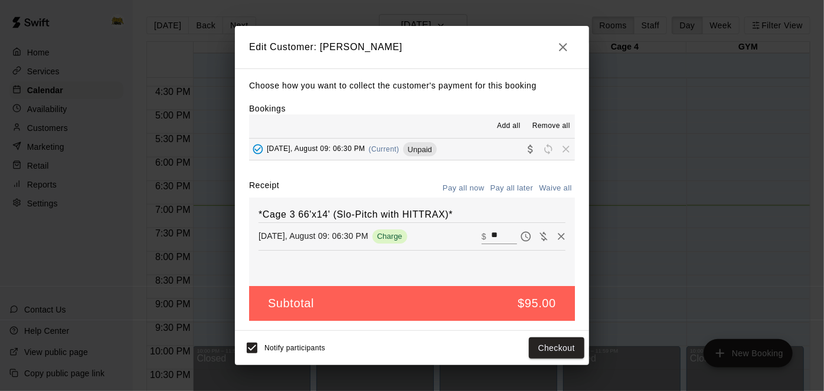
click at [507, 190] on button "Pay all later" at bounding box center [511, 188] width 49 height 18
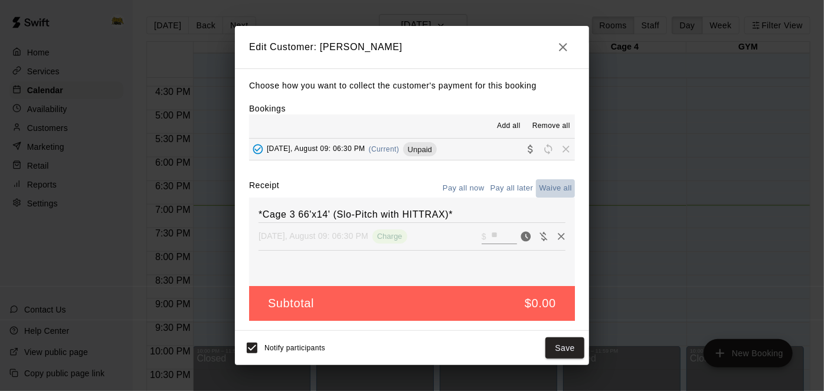
click at [548, 190] on button "Waive all" at bounding box center [555, 188] width 39 height 18
type input "*"
click at [564, 354] on button "Save" at bounding box center [564, 349] width 39 height 22
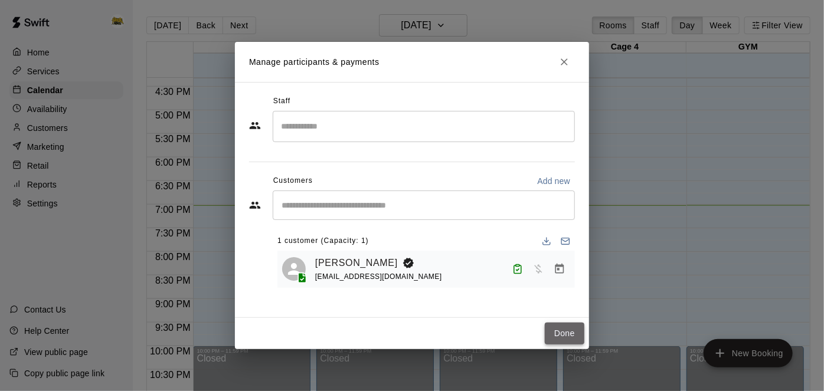
click at [562, 333] on button "Done" at bounding box center [565, 334] width 40 height 22
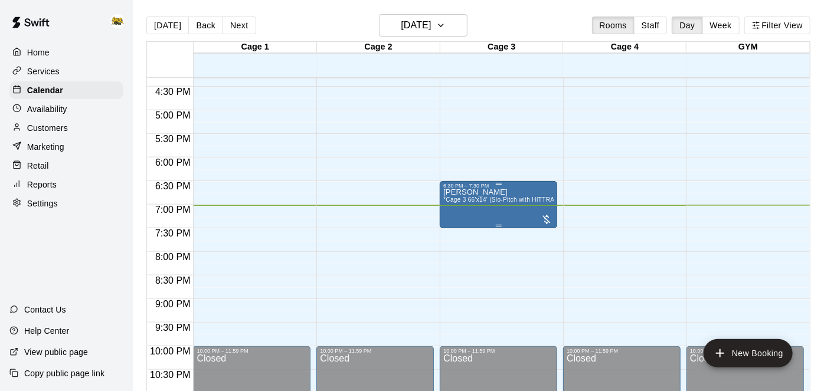
click at [512, 205] on div "[PERSON_NAME] *Cage 3 66'x14' (Slo-Pitch with HITTRAX)*" at bounding box center [498, 384] width 110 height 391
click at [454, 234] on img "edit" at bounding box center [455, 229] width 14 height 14
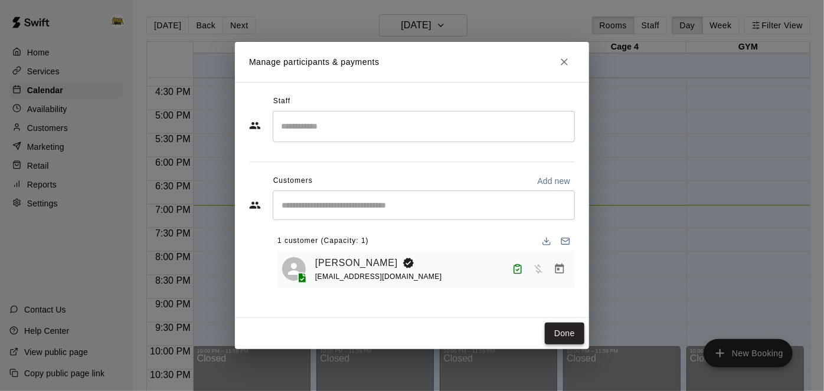
click at [559, 334] on button "Done" at bounding box center [565, 334] width 40 height 22
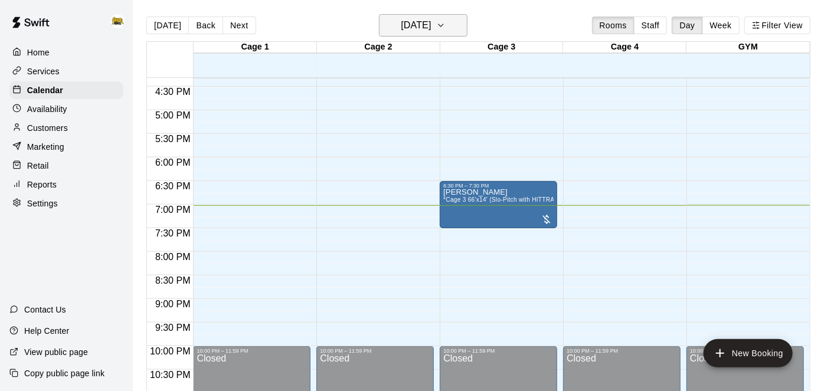
click at [431, 30] on h6 "[DATE]" at bounding box center [416, 25] width 30 height 17
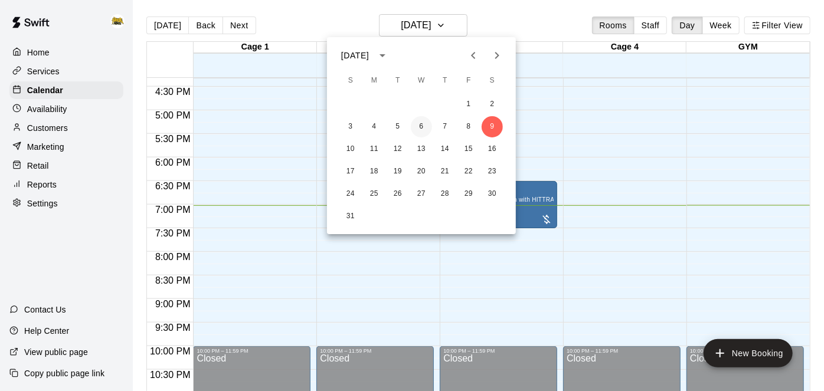
click at [422, 124] on button "6" at bounding box center [421, 126] width 21 height 21
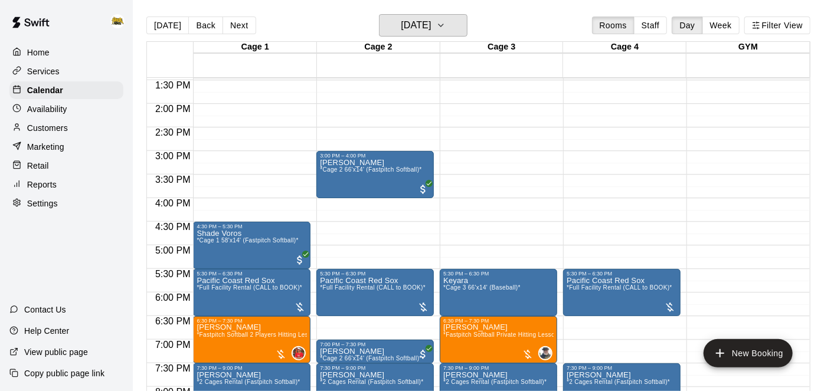
scroll to position [633, 0]
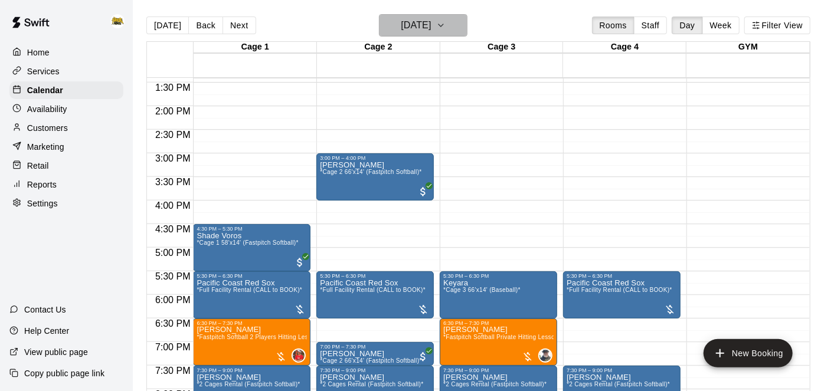
click at [446, 36] on button "[DATE]" at bounding box center [423, 25] width 89 height 22
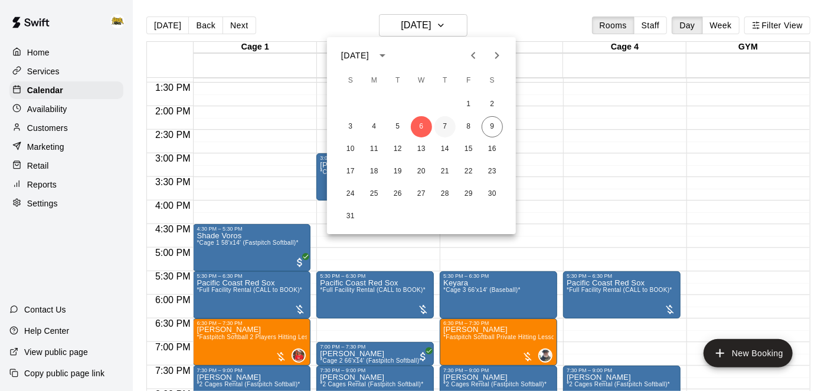
click at [444, 129] on button "7" at bounding box center [444, 126] width 21 height 21
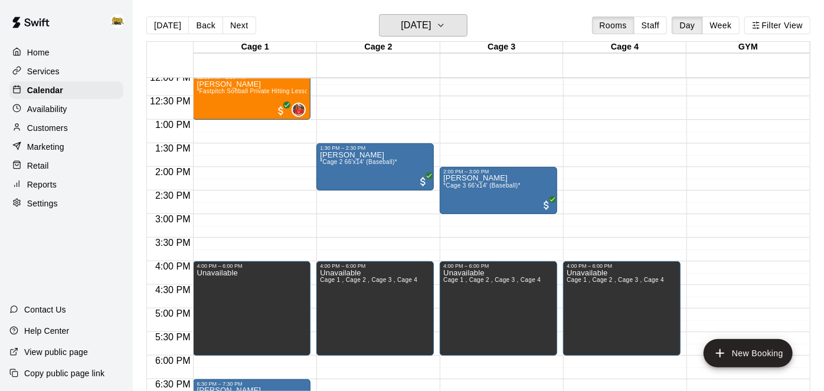
scroll to position [532, 0]
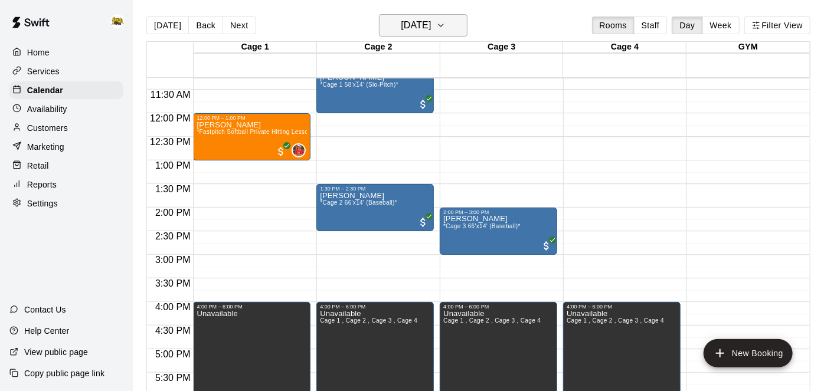
click at [431, 23] on h6 "[DATE]" at bounding box center [416, 25] width 30 height 17
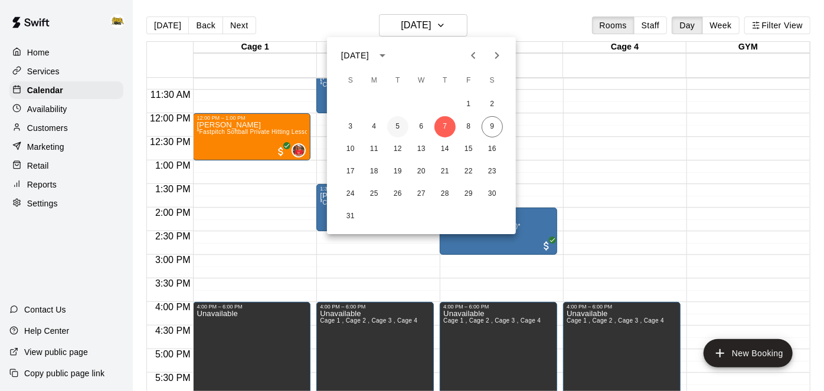
click at [397, 129] on button "5" at bounding box center [397, 126] width 21 height 21
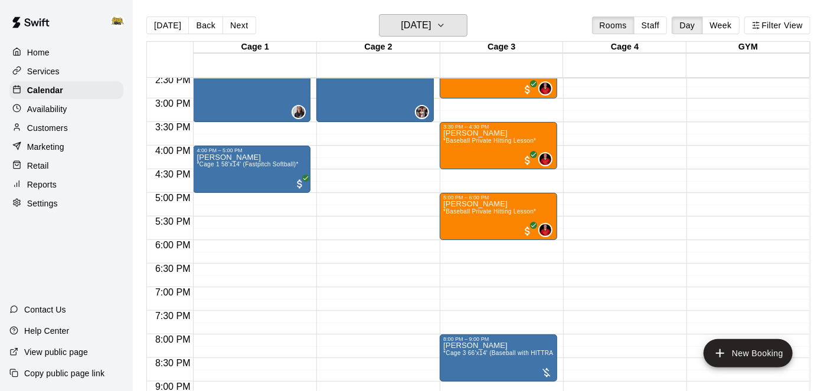
scroll to position [746, 0]
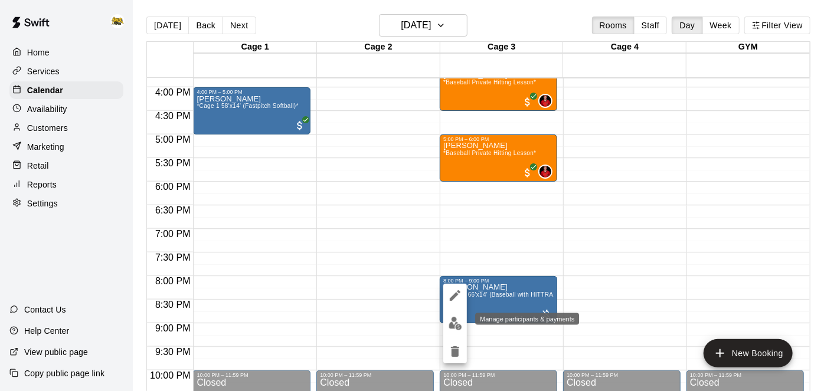
click at [454, 325] on img "edit" at bounding box center [455, 324] width 14 height 14
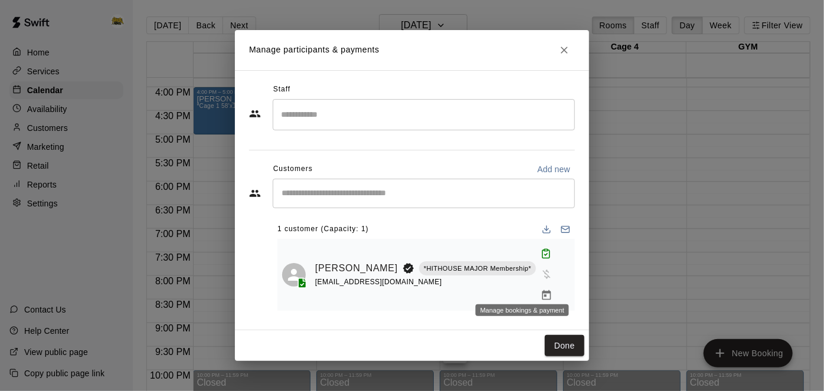
click at [542, 290] on icon "Manage bookings & payment" at bounding box center [546, 295] width 9 height 10
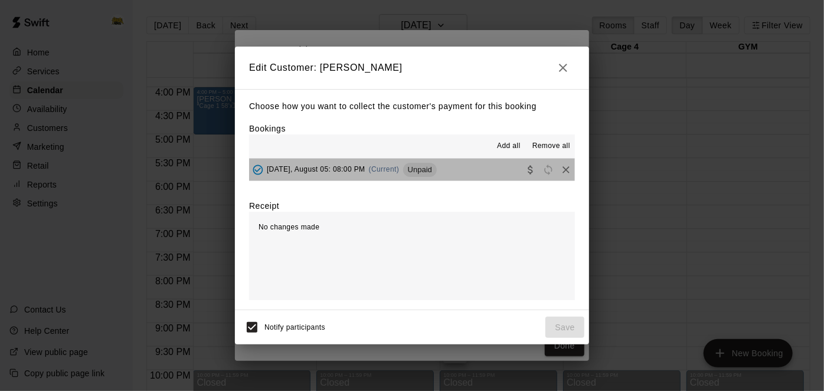
click at [467, 173] on button "[DATE], August 05: 08:00 PM (Current) Unpaid" at bounding box center [412, 170] width 326 height 22
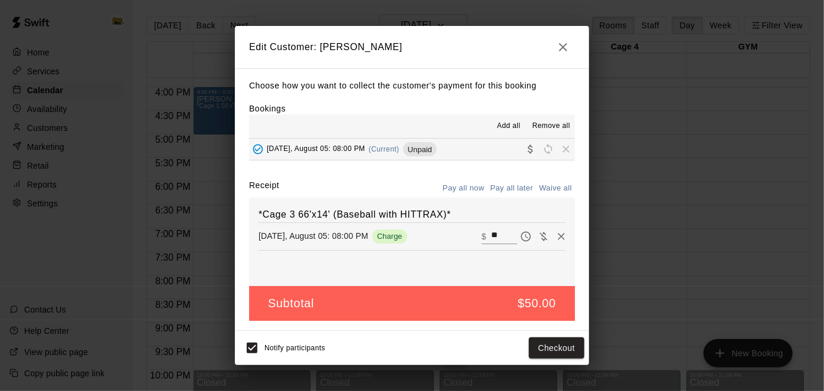
click at [568, 54] on icon "button" at bounding box center [563, 47] width 14 height 14
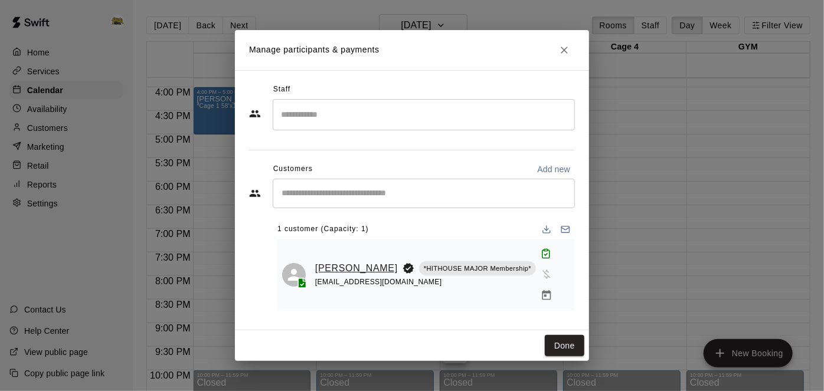
click at [333, 261] on link "[PERSON_NAME]" at bounding box center [356, 268] width 83 height 15
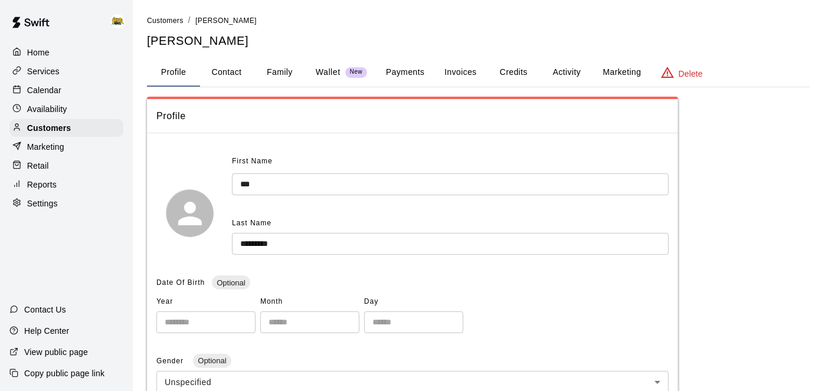
click at [553, 71] on button "Activity" at bounding box center [566, 72] width 53 height 28
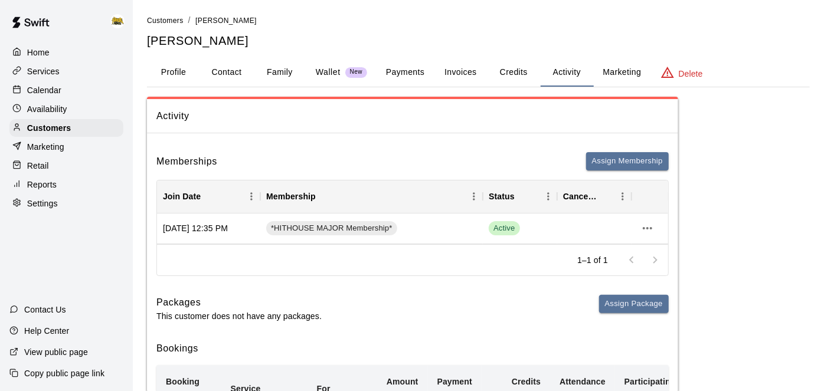
click at [40, 91] on p "Calendar" at bounding box center [44, 90] width 34 height 12
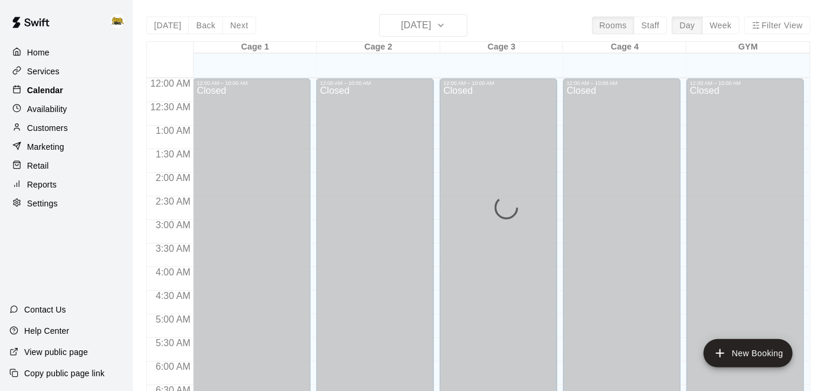
scroll to position [771, 0]
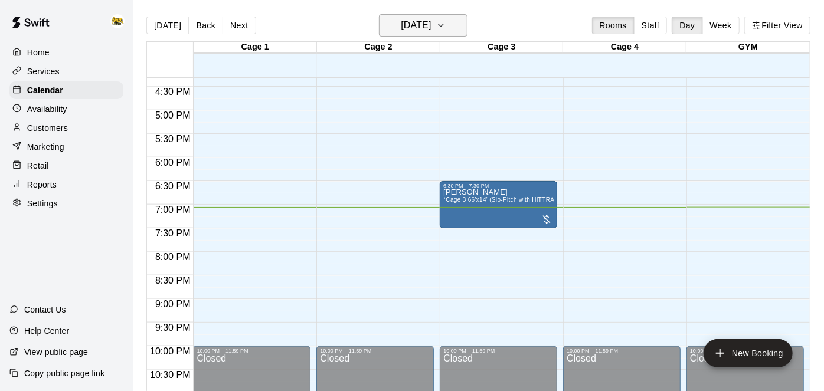
click at [431, 27] on h6 "[DATE]" at bounding box center [416, 25] width 30 height 17
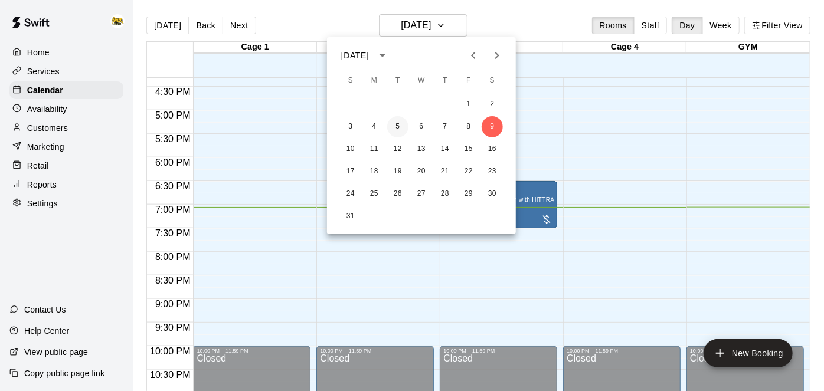
click at [400, 123] on button "5" at bounding box center [397, 126] width 21 height 21
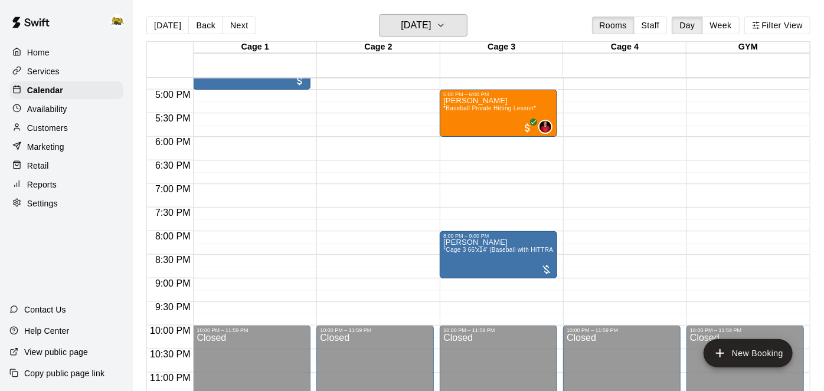
scroll to position [806, 0]
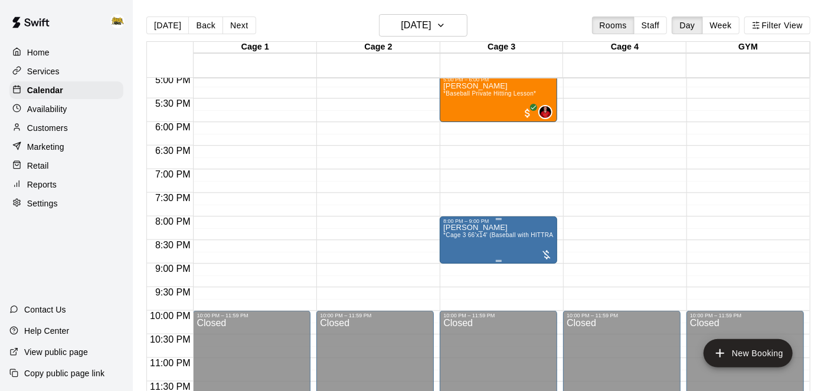
click at [495, 232] on span "*Cage 3 66'x14' (Baseball with HITTRAX)*" at bounding box center [502, 235] width 119 height 6
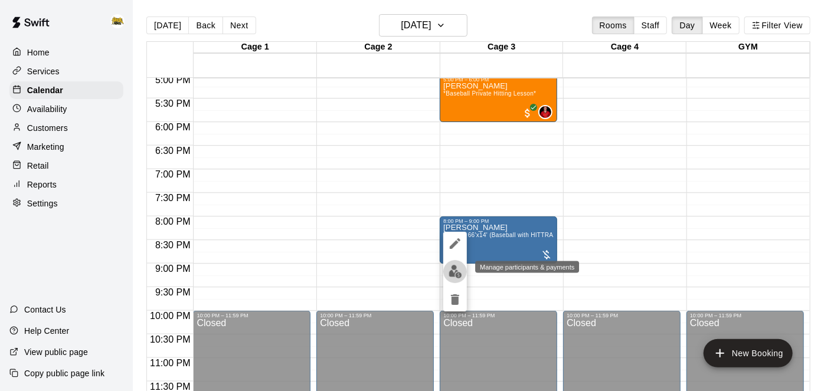
click at [452, 275] on img "edit" at bounding box center [455, 272] width 14 height 14
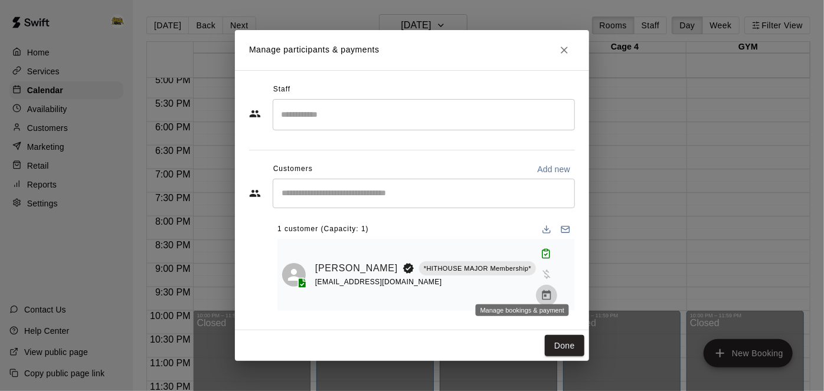
click at [541, 290] on icon "Manage bookings & payment" at bounding box center [547, 296] width 12 height 12
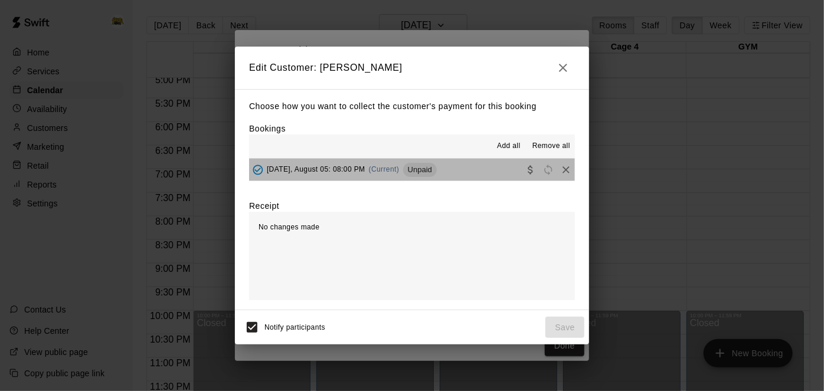
click at [462, 176] on button "[DATE], August 05: 08:00 PM (Current) Unpaid" at bounding box center [412, 170] width 326 height 22
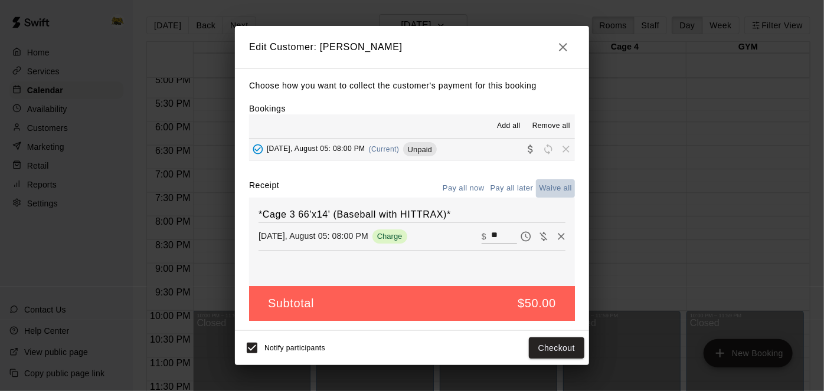
click at [564, 186] on button "Waive all" at bounding box center [555, 188] width 39 height 18
type input "*"
click at [569, 353] on button "Save" at bounding box center [564, 349] width 39 height 22
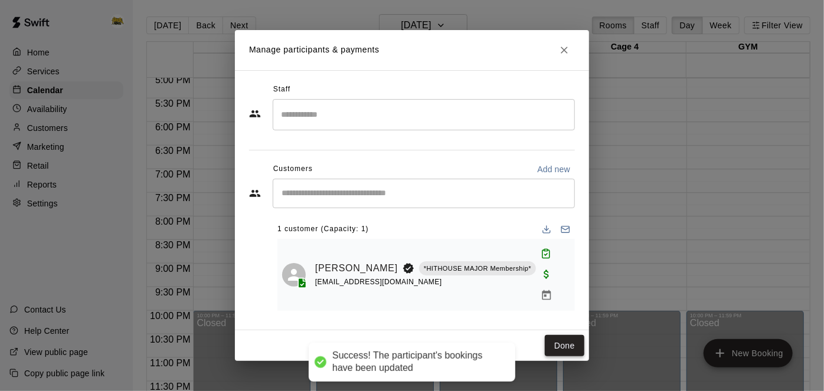
click at [565, 337] on button "Done" at bounding box center [565, 346] width 40 height 22
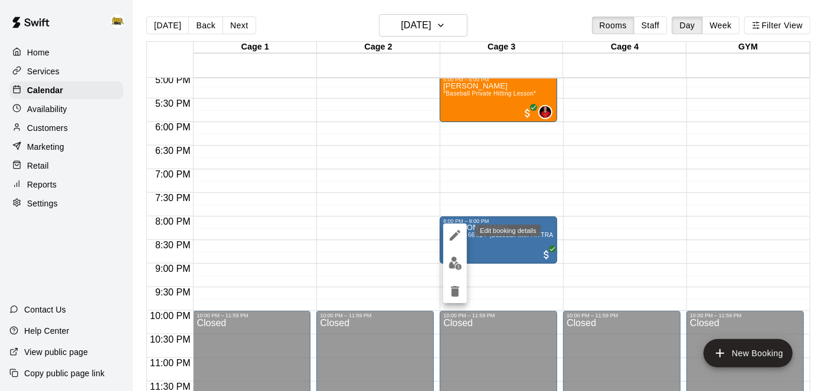
click at [457, 233] on icon "edit" at bounding box center [455, 235] width 14 height 14
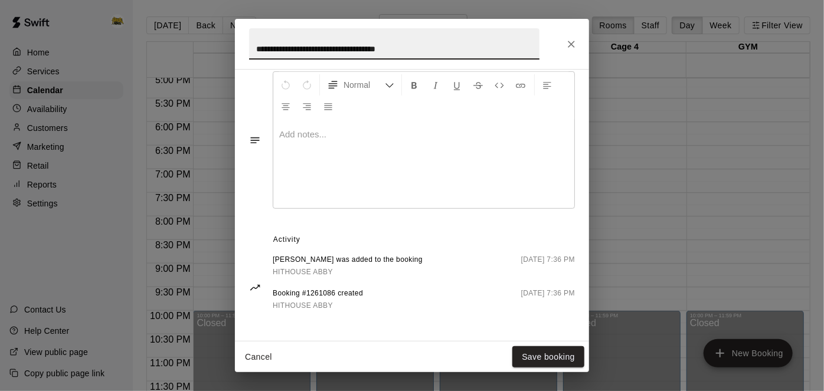
scroll to position [397, 0]
click at [384, 155] on div at bounding box center [423, 164] width 301 height 89
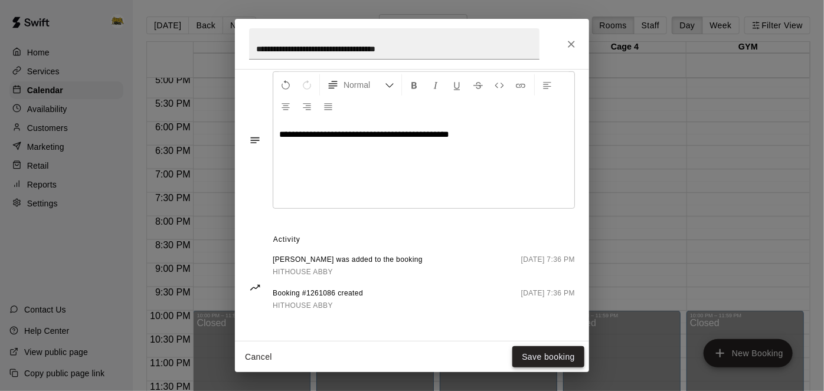
click at [529, 361] on button "Save booking" at bounding box center [548, 357] width 72 height 22
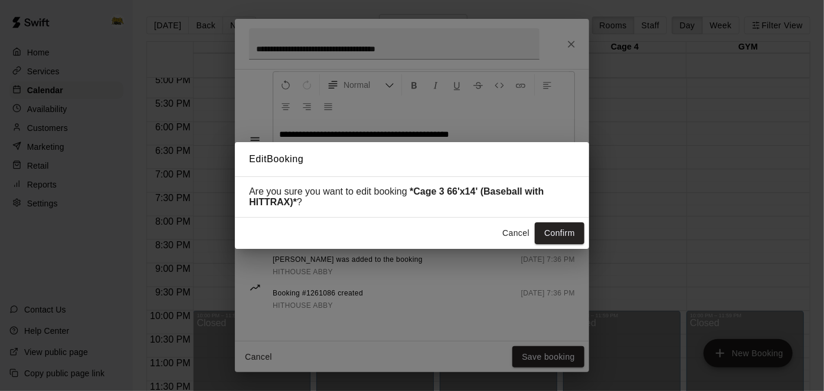
click at [391, 330] on div "Edit Booking Are you sure you want to edit booking *Cage 3 66'x14' (Baseball wi…" at bounding box center [412, 195] width 824 height 391
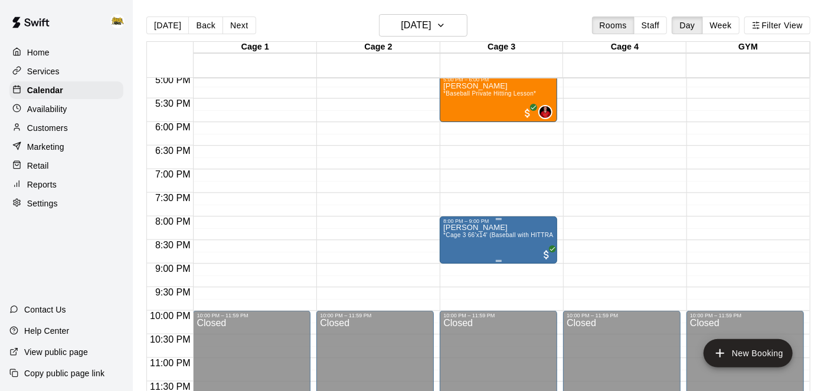
click at [494, 238] on span "*Cage 3 66'x14' (Baseball with HITTRAX)*" at bounding box center [502, 235] width 119 height 6
click at [454, 251] on button "edit" at bounding box center [455, 244] width 24 height 24
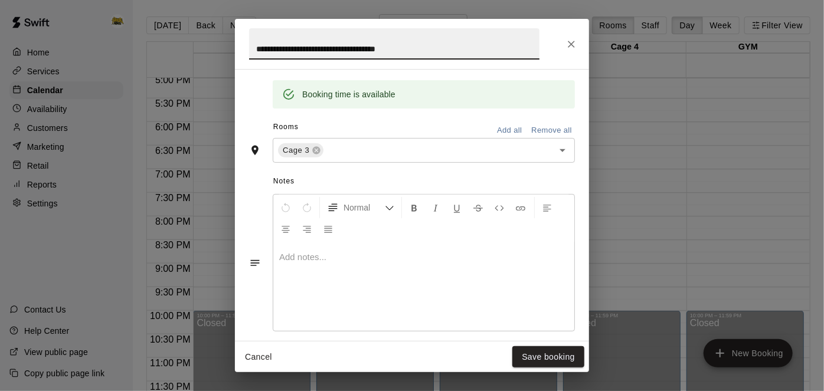
scroll to position [279, 0]
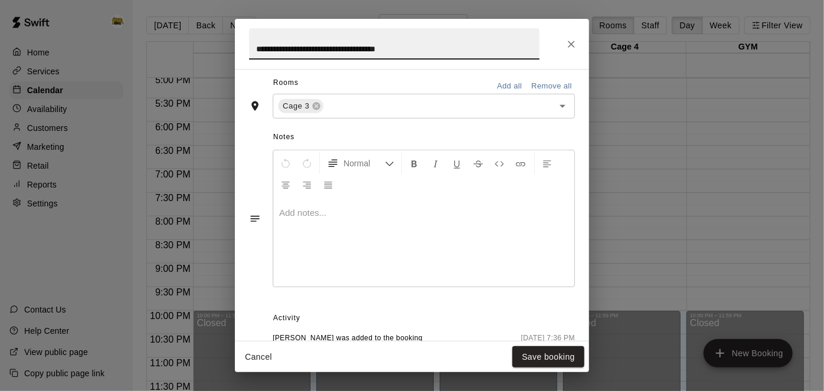
click at [452, 219] on p at bounding box center [423, 213] width 289 height 12
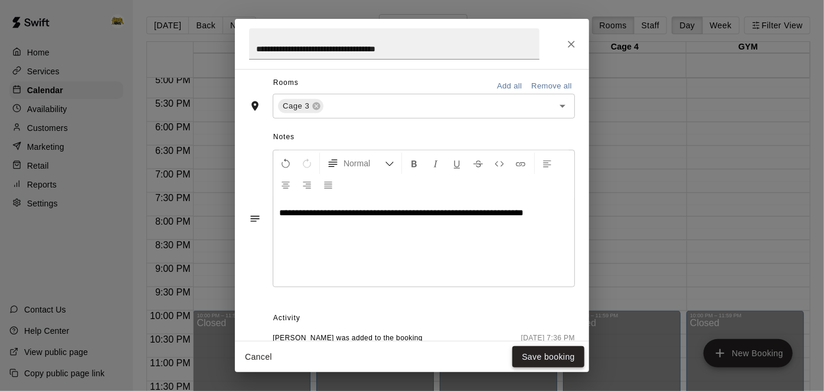
click at [541, 360] on button "Save booking" at bounding box center [548, 357] width 72 height 22
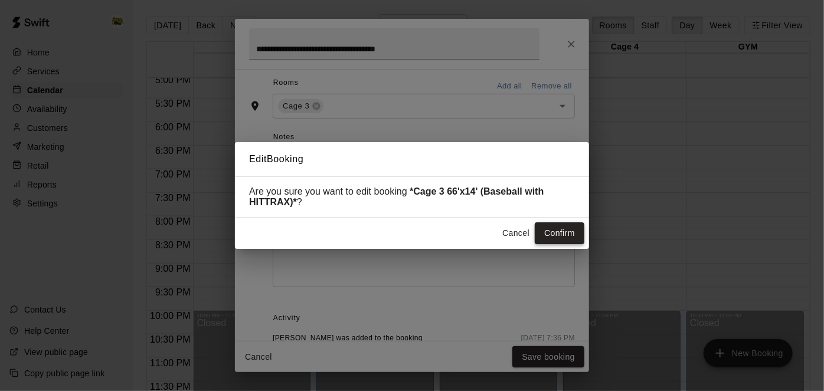
click at [559, 237] on button "Confirm" at bounding box center [560, 233] width 50 height 22
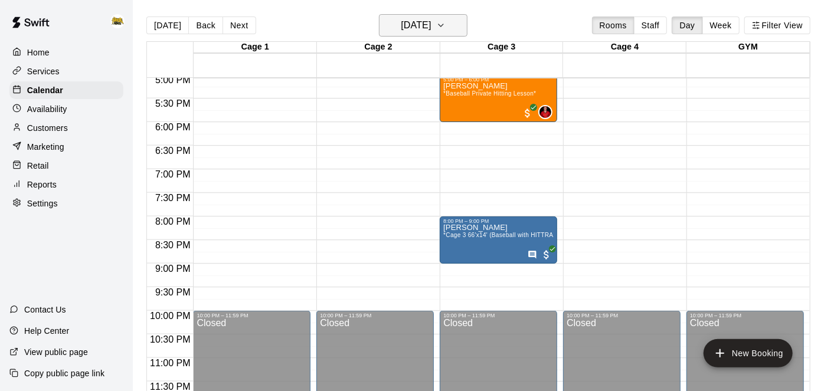
click at [401, 30] on h6 "[DATE]" at bounding box center [416, 25] width 30 height 17
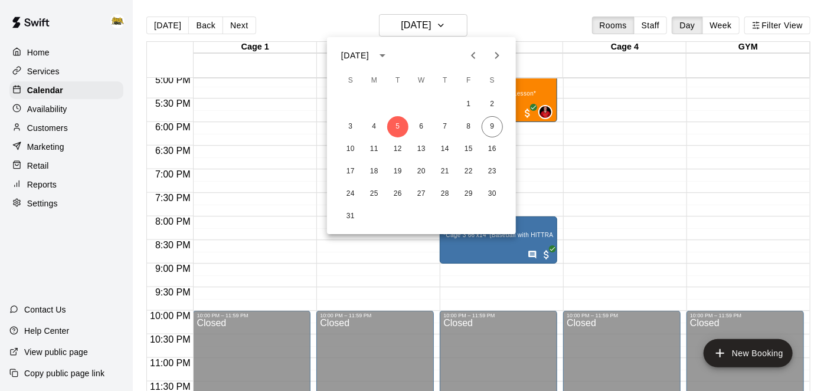
click at [399, 276] on div at bounding box center [412, 195] width 824 height 391
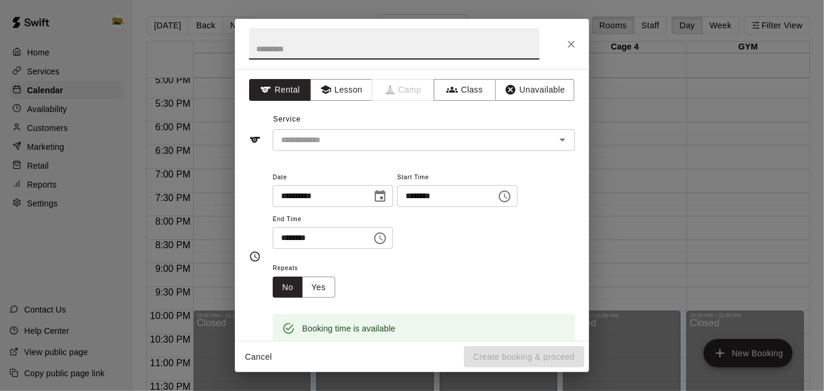
click at [263, 356] on button "Cancel" at bounding box center [259, 357] width 38 height 22
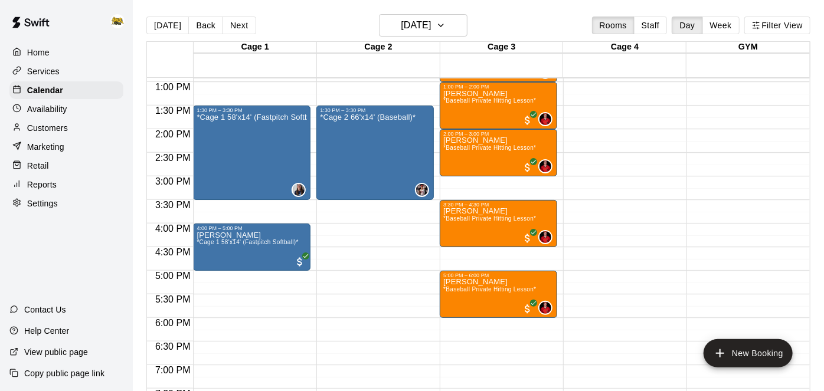
scroll to position [608, 0]
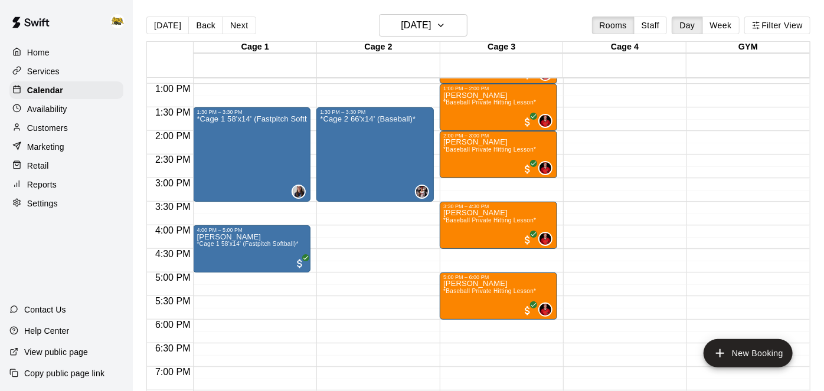
click at [47, 55] on p "Home" at bounding box center [38, 53] width 22 height 12
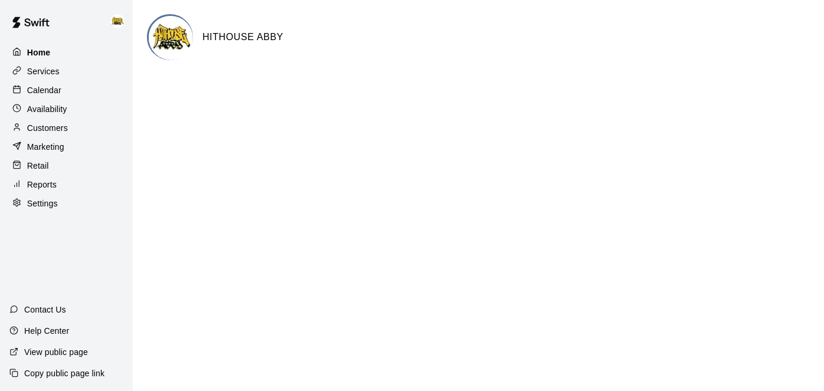
click at [47, 55] on p "Home" at bounding box center [39, 53] width 24 height 12
click at [54, 74] on p "Services" at bounding box center [43, 71] width 32 height 12
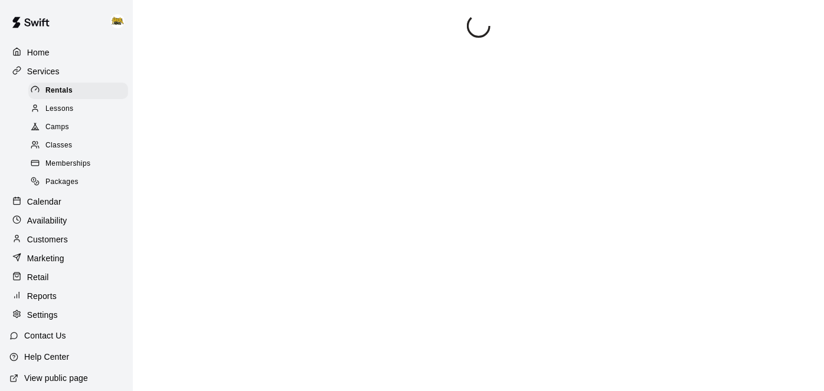
click at [61, 125] on span "Camps" at bounding box center [57, 128] width 24 height 12
